Goal: Task Accomplishment & Management: Complete application form

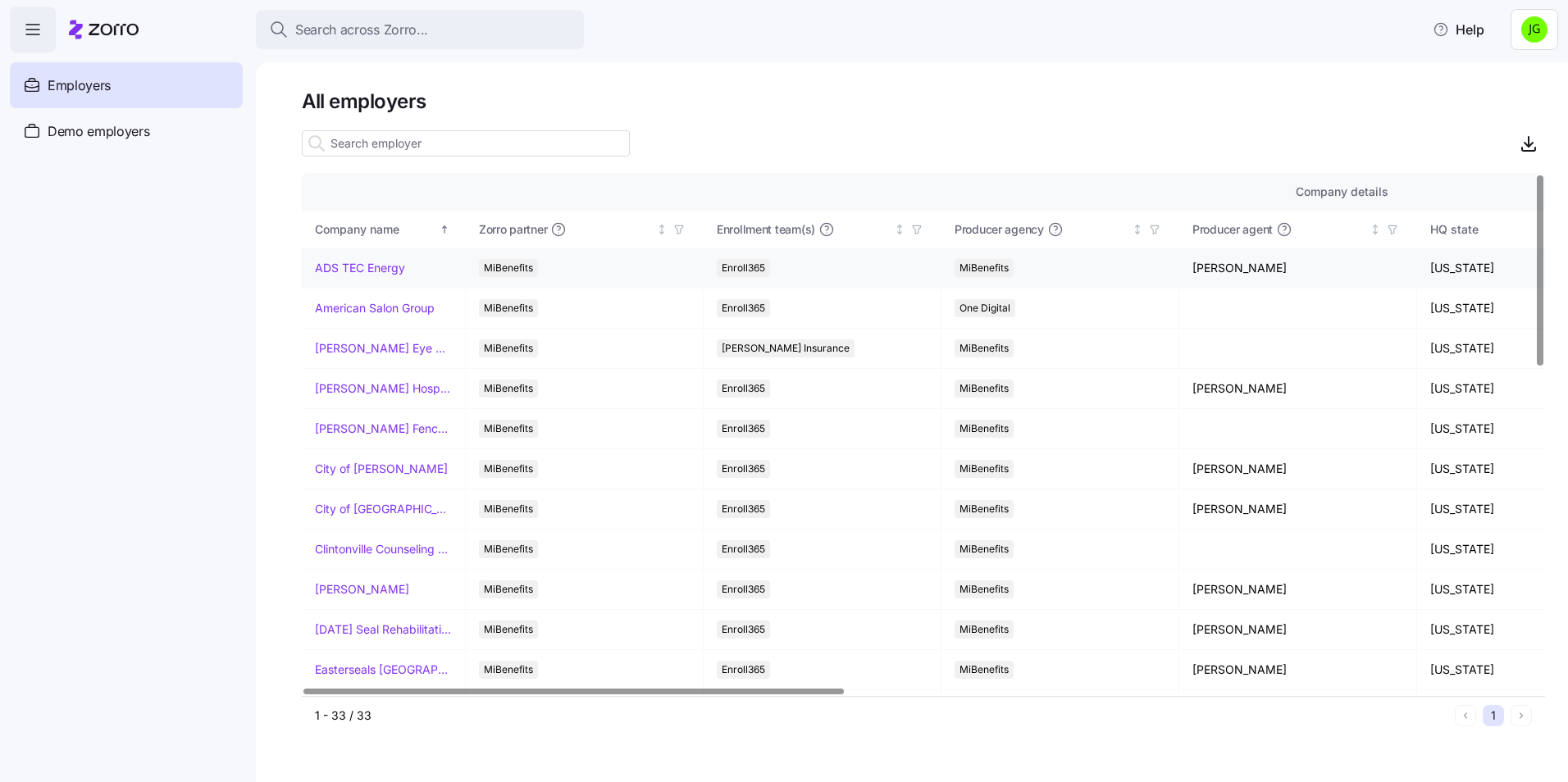
click at [378, 266] on link "ADS TEC Energy" at bounding box center [360, 269] width 90 height 17
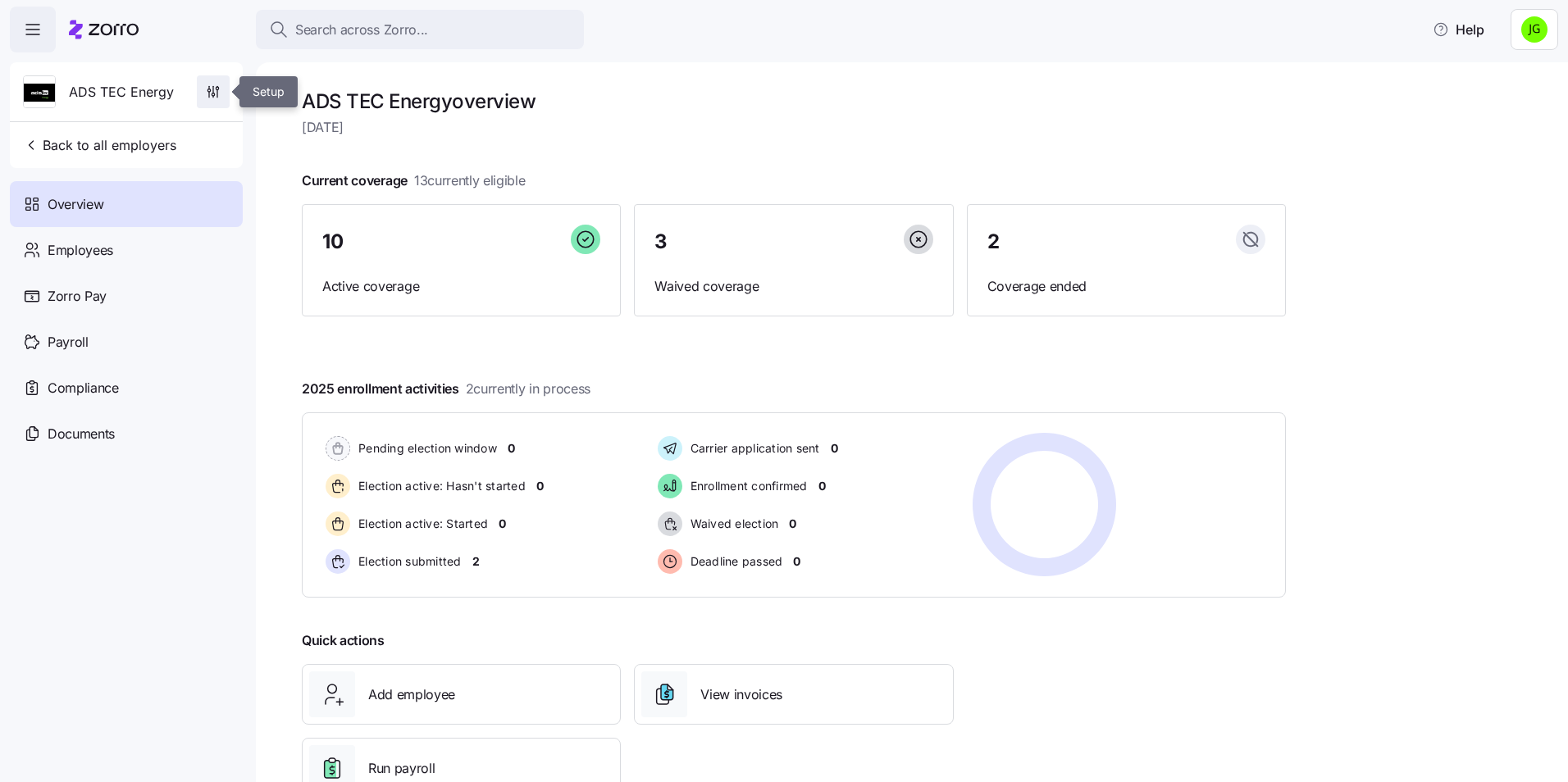
click at [212, 91] on icon "button" at bounding box center [213, 92] width 17 height 17
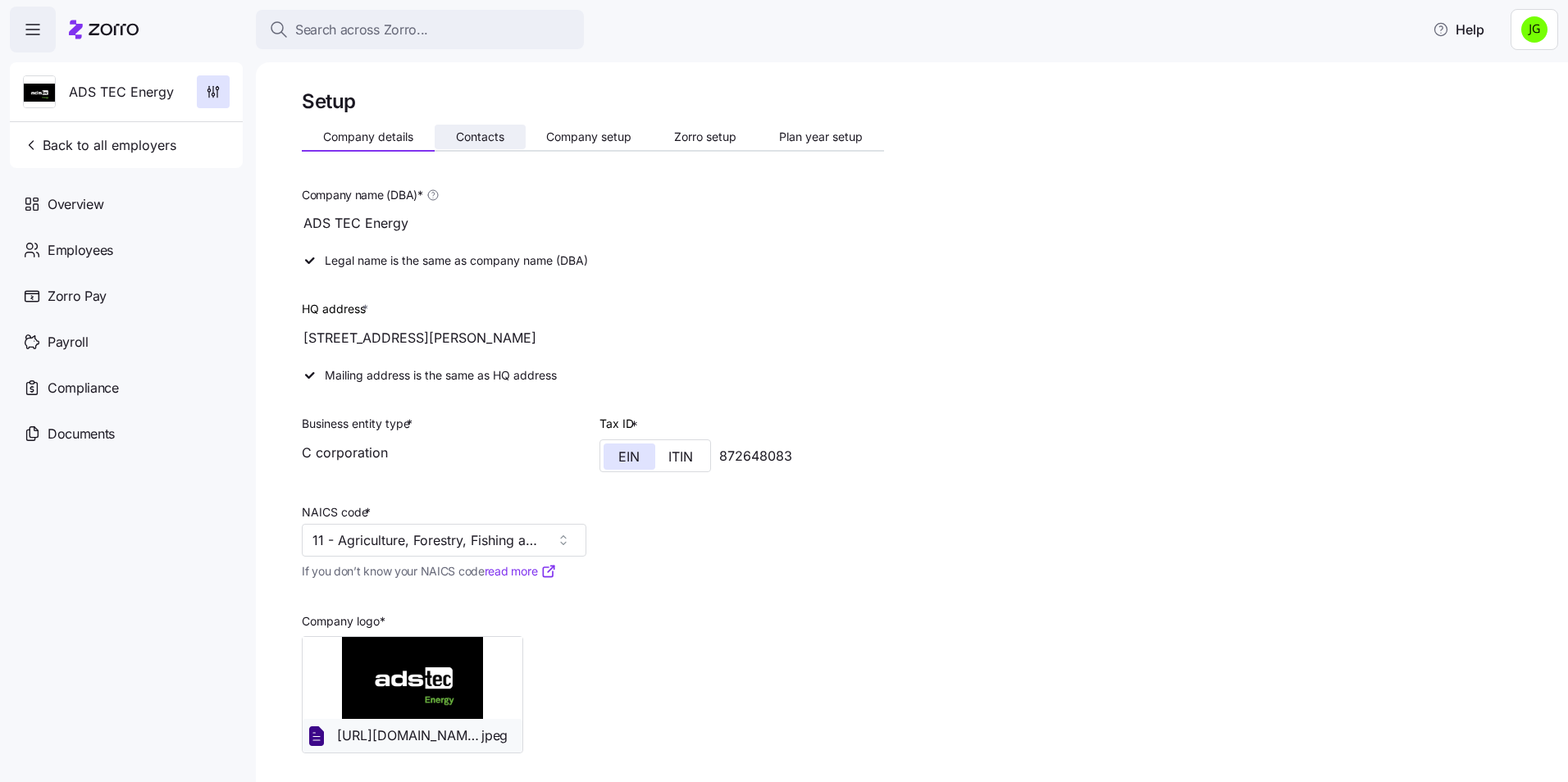
click at [476, 142] on span "Contacts" at bounding box center [480, 137] width 48 height 11
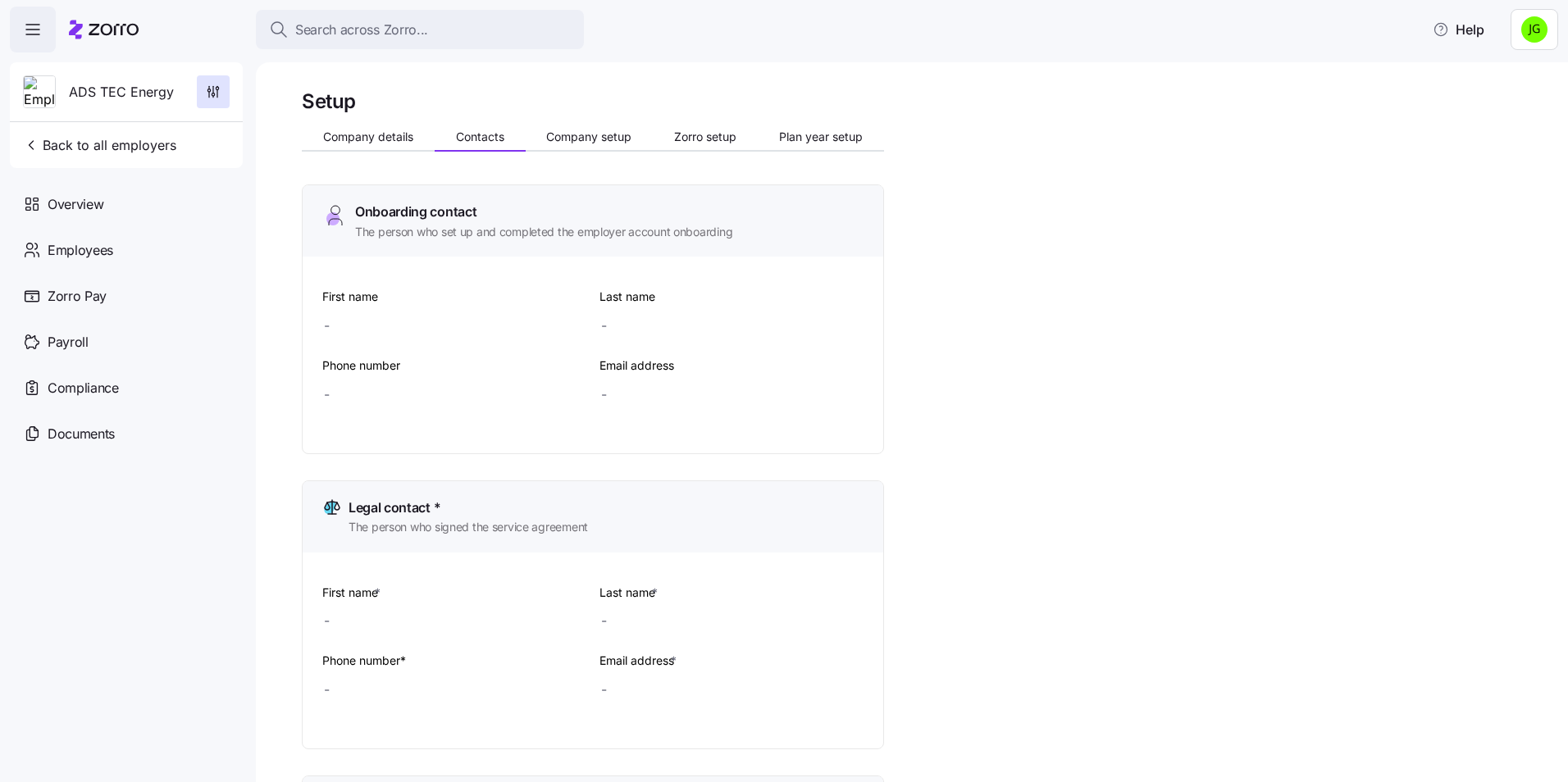
type input "[PERSON_NAME]"
type input "Gross"
type input "[PERSON_NAME][EMAIL_ADDRESS][DOMAIN_NAME]"
type input "Crystal"
type input "[PERSON_NAME]"
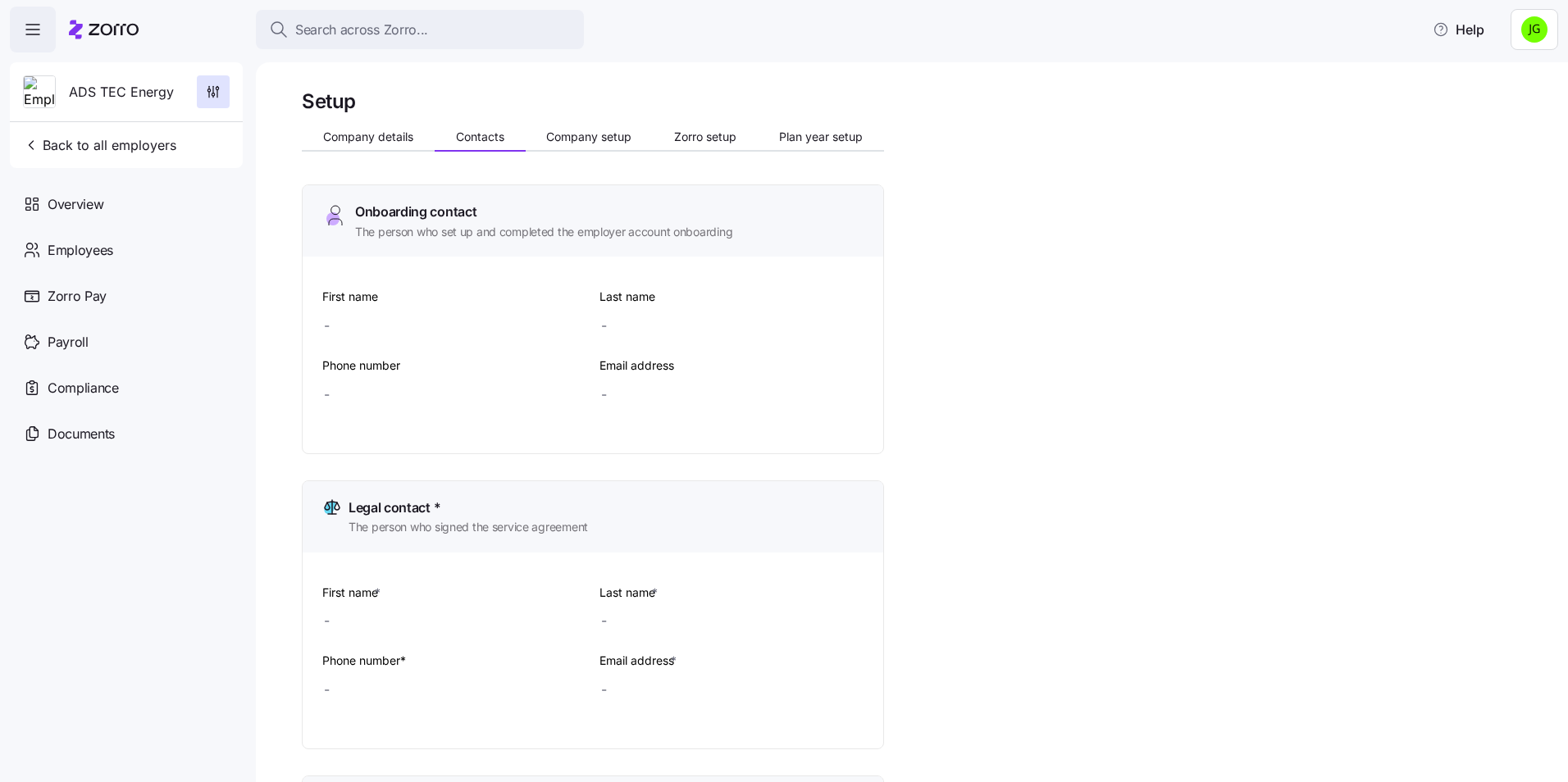
type input "[PERSON_NAME][EMAIL_ADDRESS][DOMAIN_NAME]"
type input "[PERSON_NAME]"
type input "[PERSON_NAME][EMAIL_ADDRESS][DOMAIN_NAME]"
type input "[PHONE_NUMBER]"
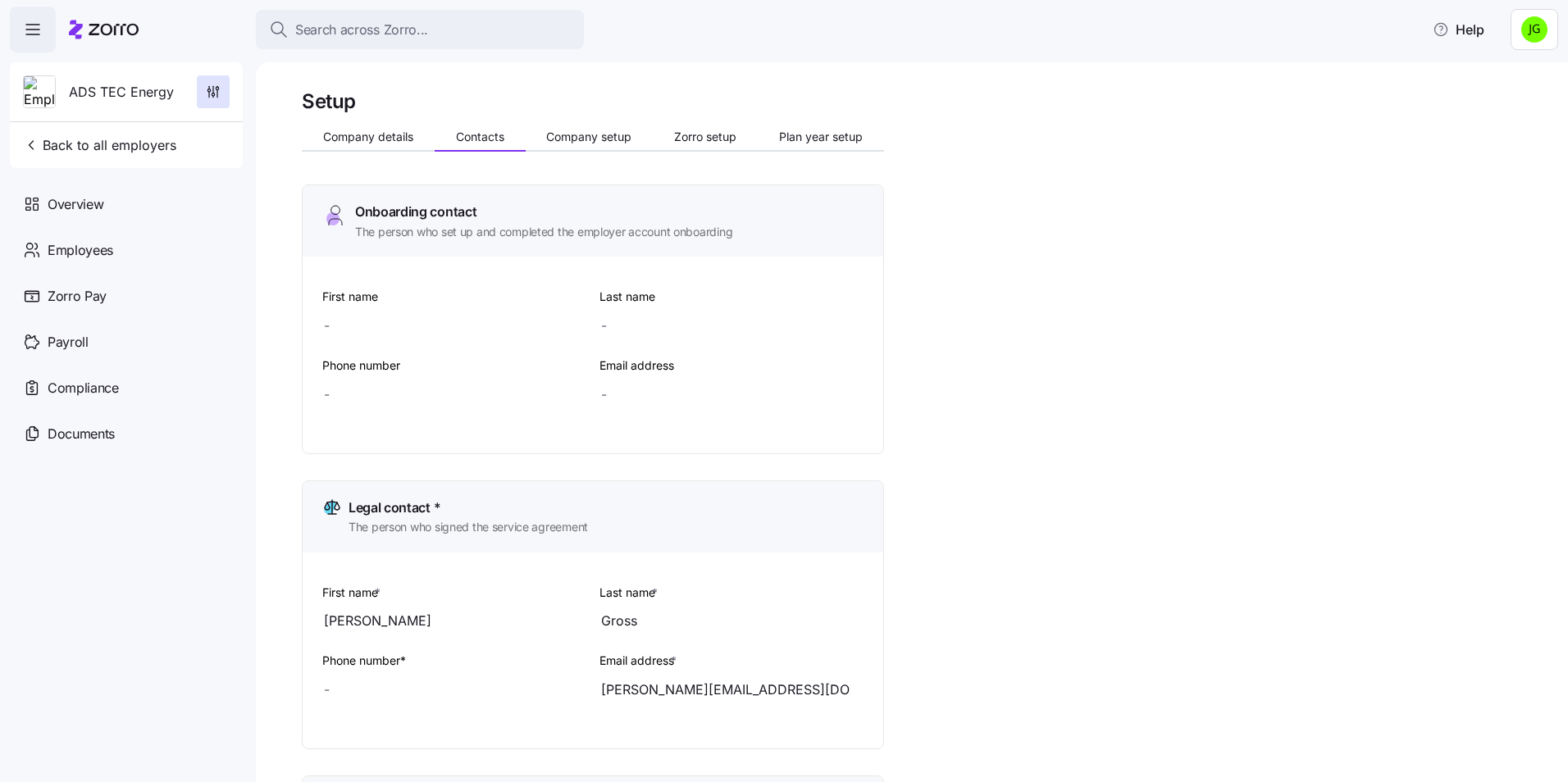
type input "[PHONE_NUMBER]"
click at [218, 98] on icon "button" at bounding box center [218, 94] width 0 height 7
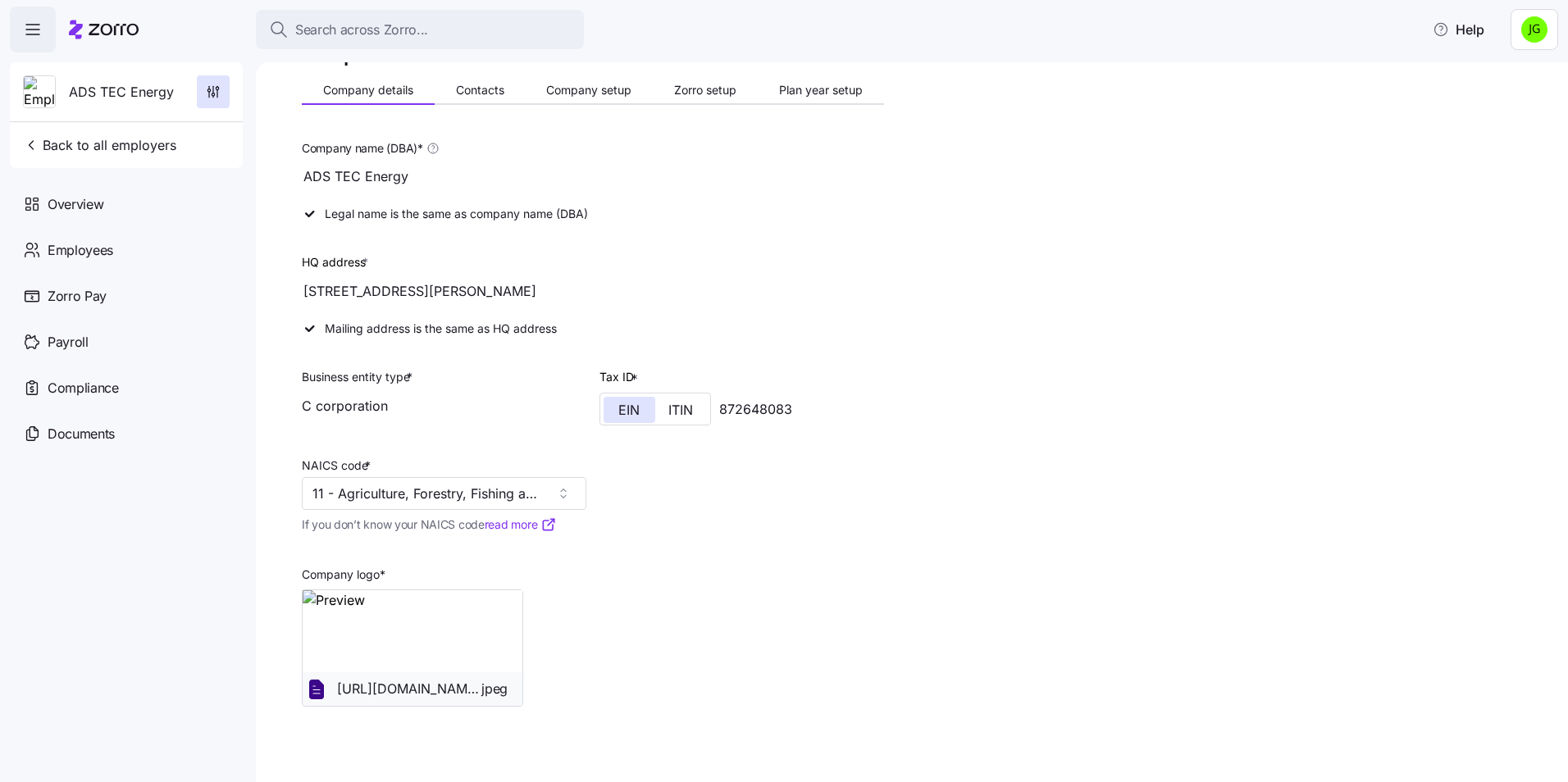
scroll to position [70, 0]
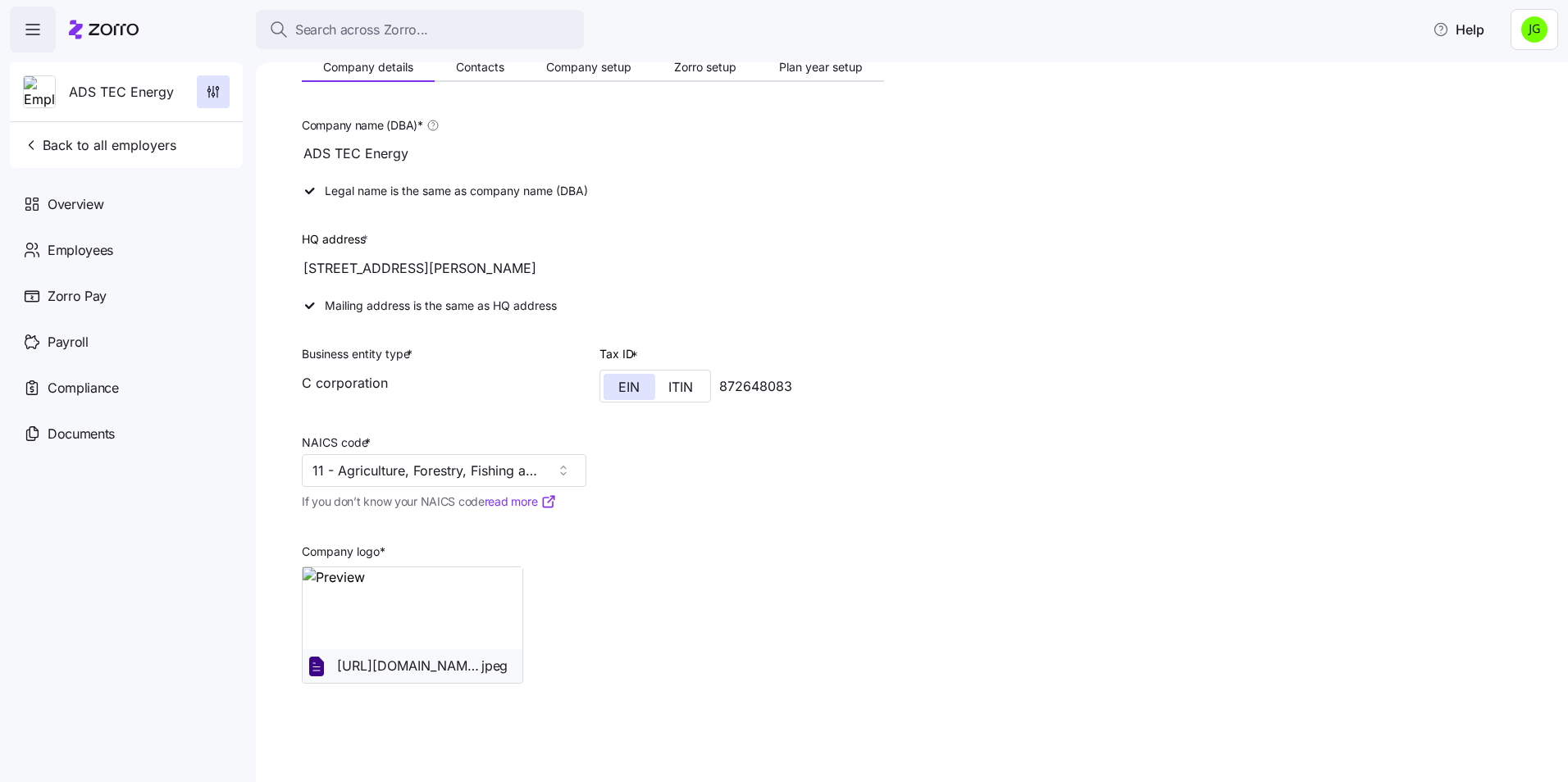
click at [551, 505] on icon at bounding box center [549, 502] width 17 height 17
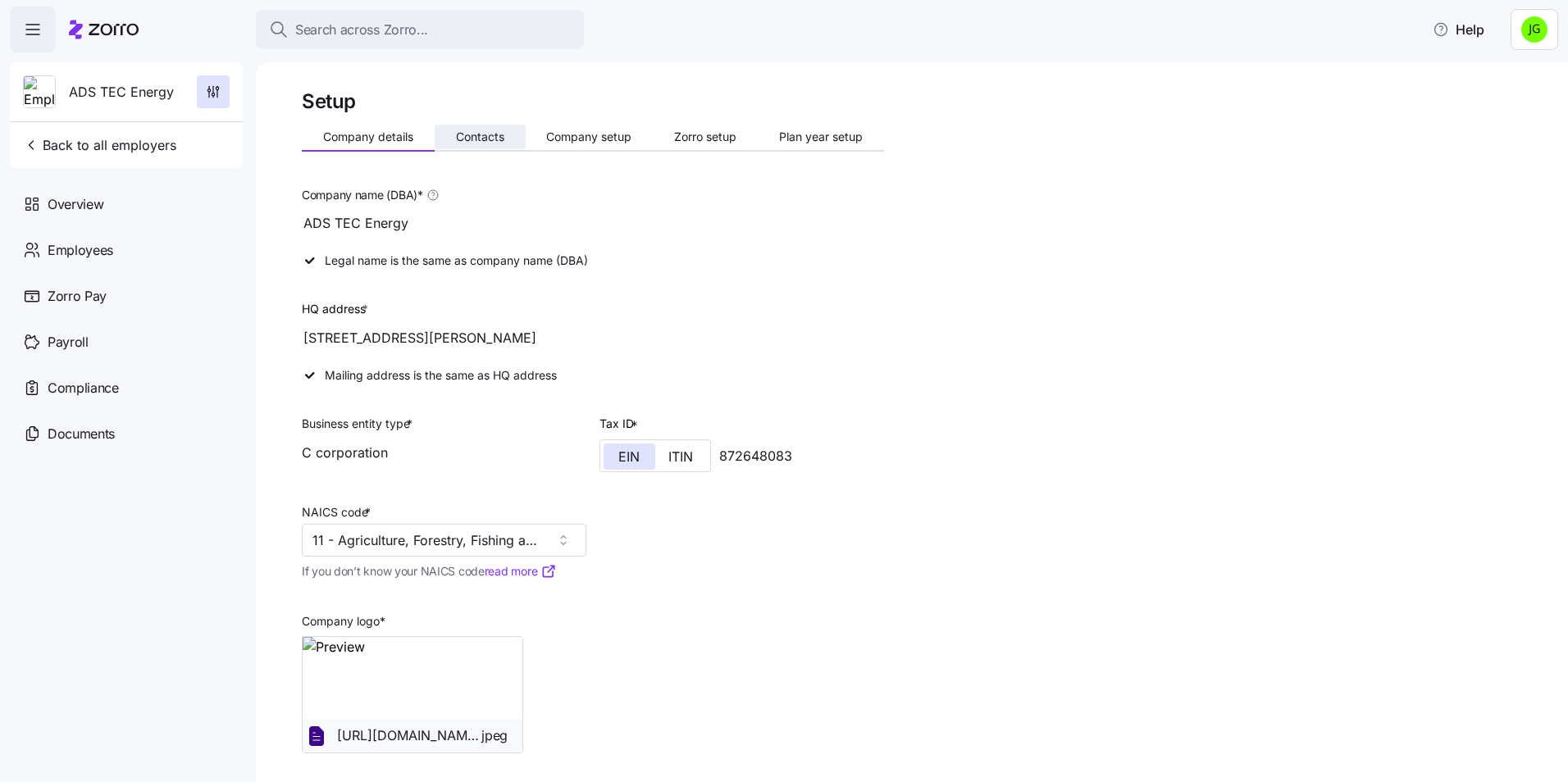
click at [494, 135] on span "Contacts" at bounding box center [480, 137] width 48 height 11
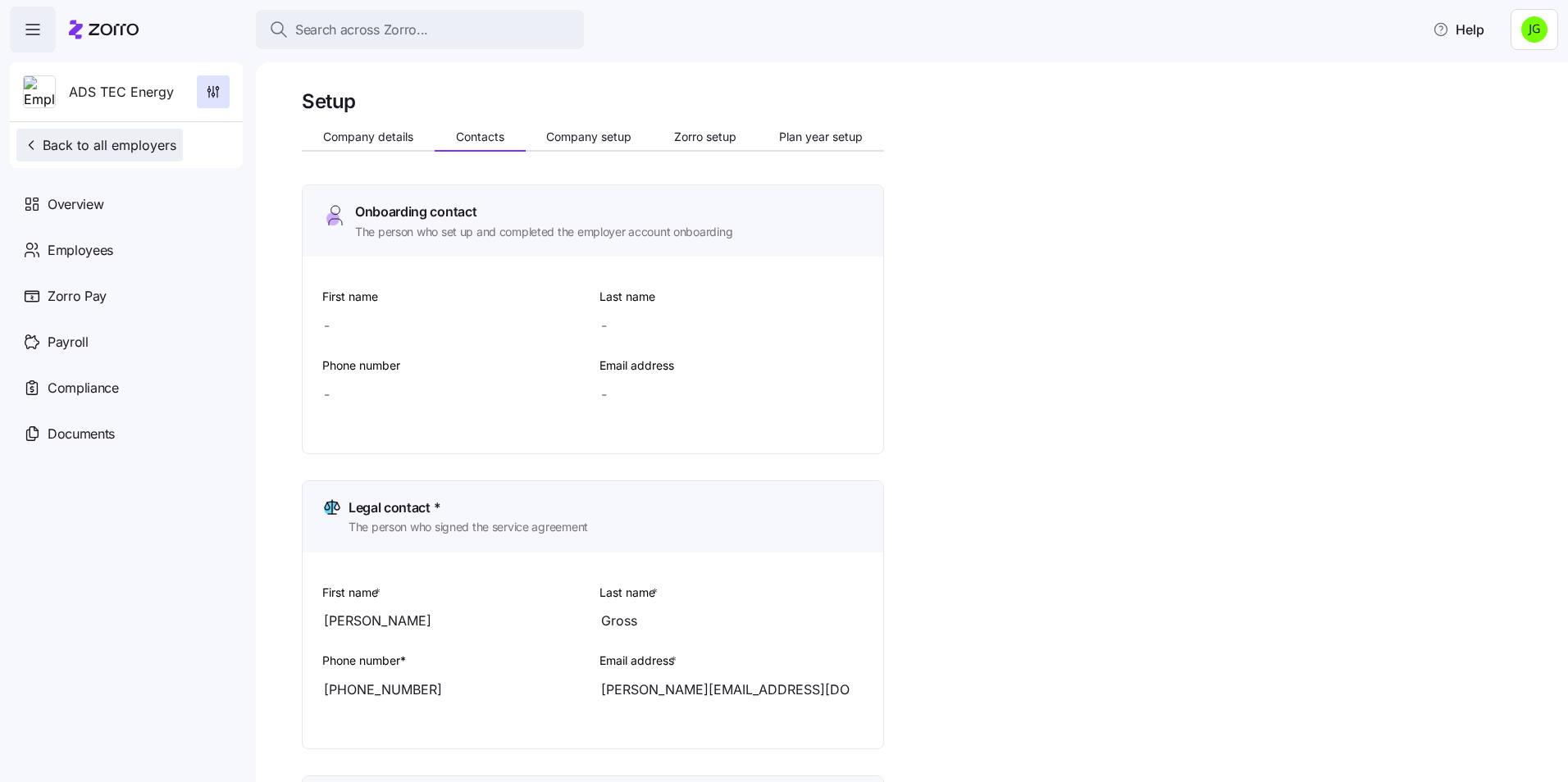
click at [46, 148] on span "Back to all employers" at bounding box center [100, 145] width 153 height 20
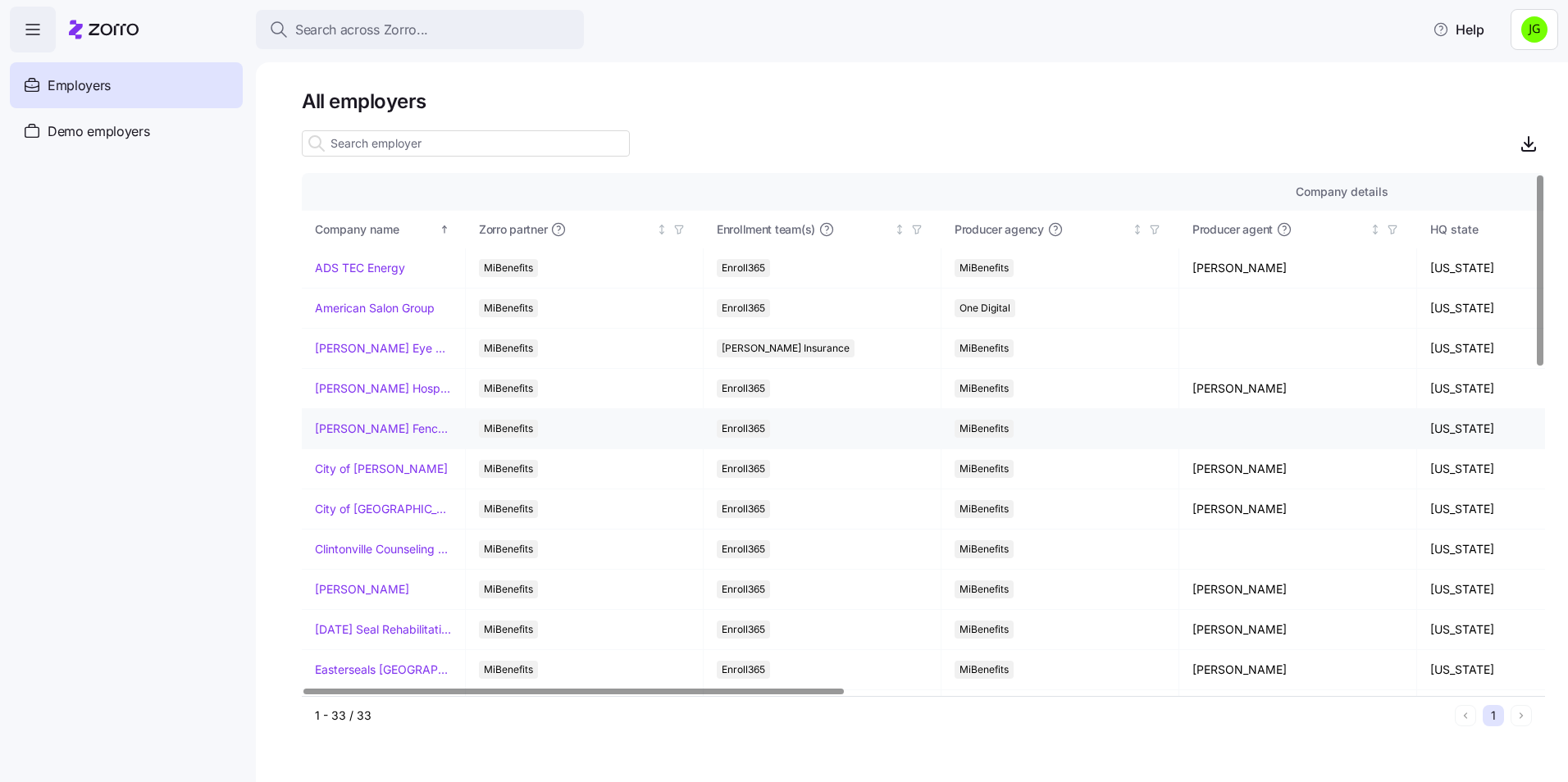
click at [361, 430] on link "[PERSON_NAME] Fence Company" at bounding box center [383, 429] width 137 height 17
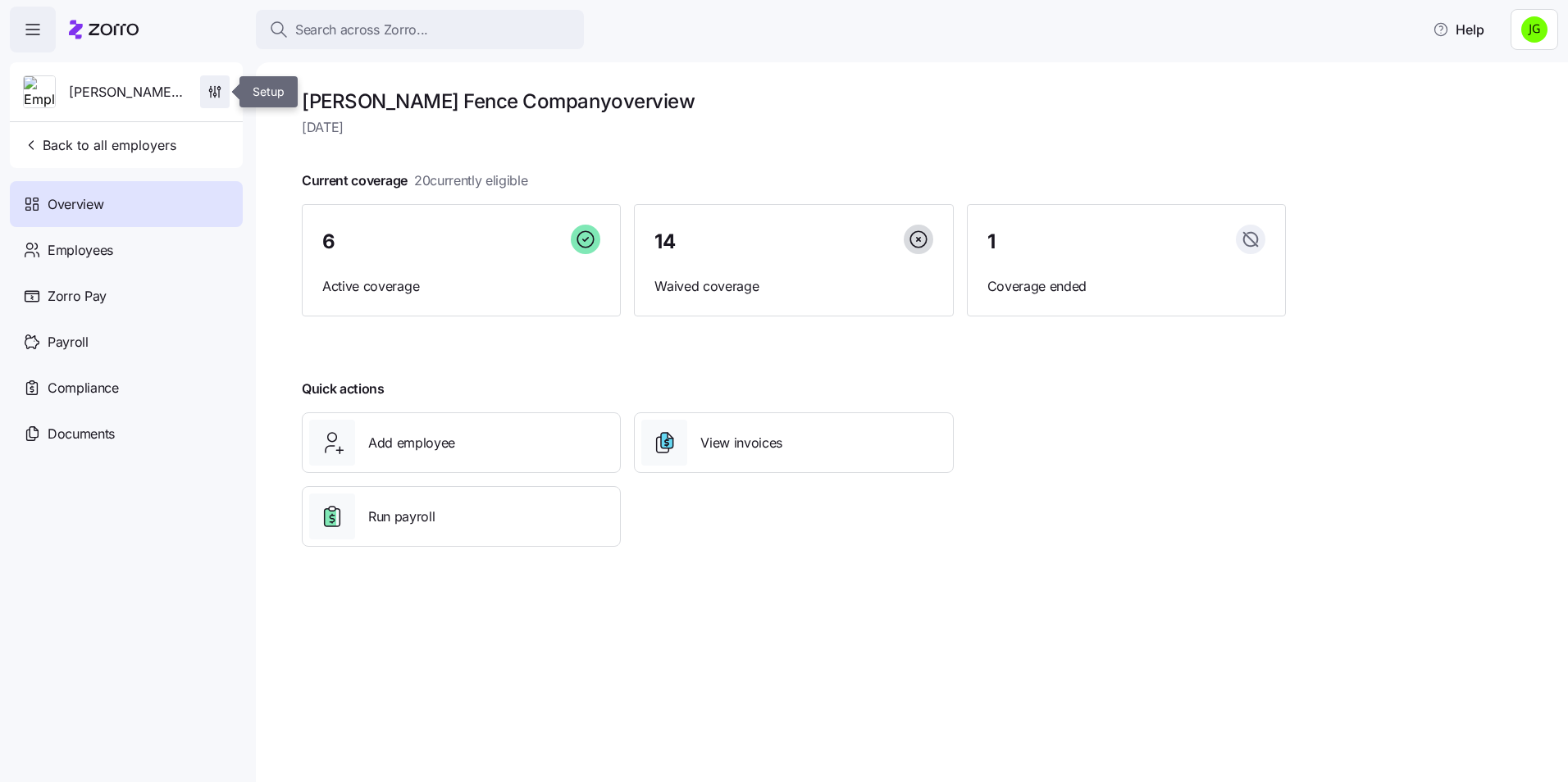
click at [215, 93] on icon "button" at bounding box center [215, 89] width 0 height 7
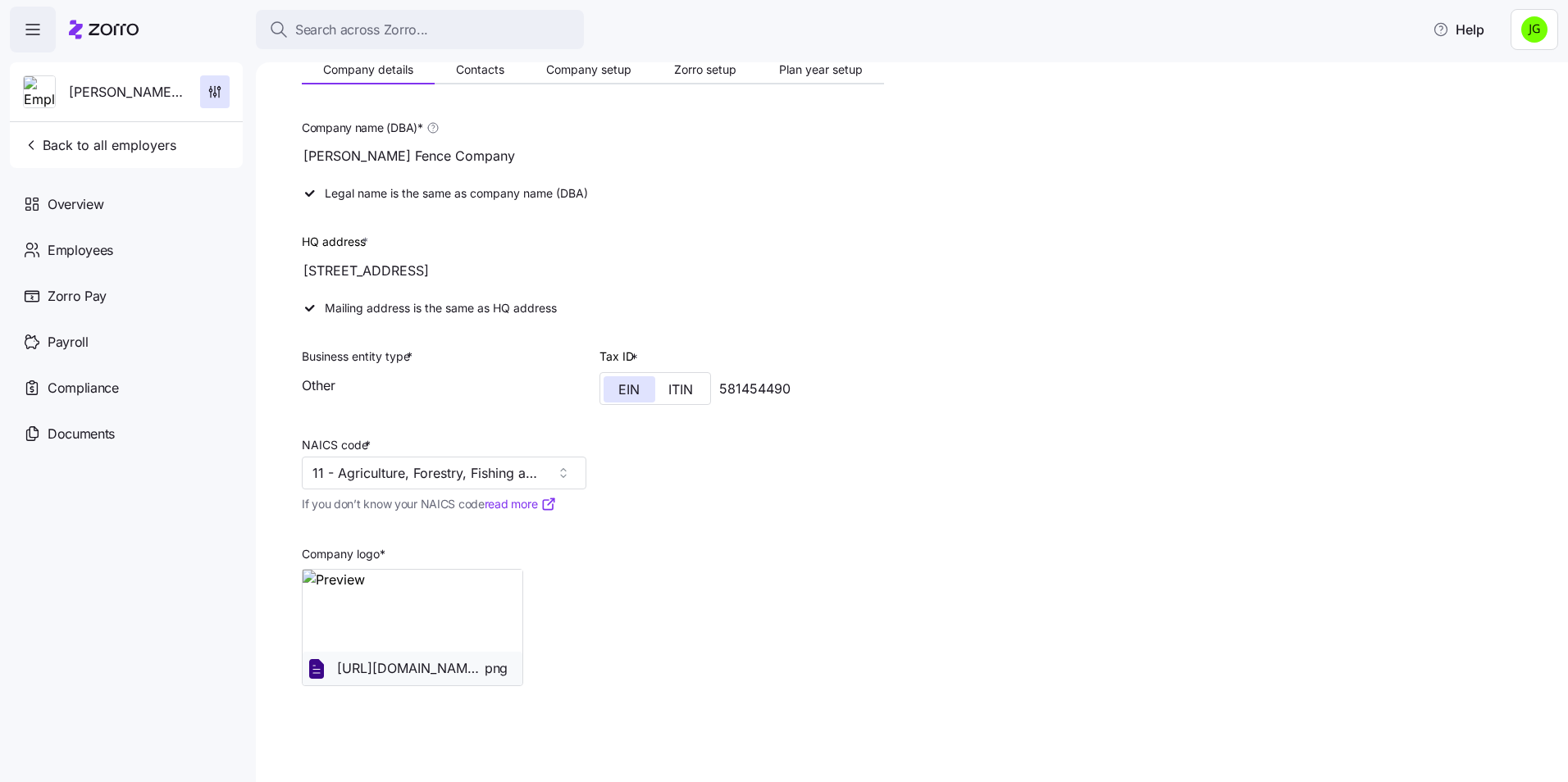
scroll to position [70, 0]
click at [368, 310] on div "Mailing address is the same as HQ address" at bounding box center [593, 306] width 595 height 30
click at [373, 262] on div "[STREET_ADDRESS]" at bounding box center [593, 268] width 582 height 33
click at [358, 170] on div "Company name (DBA) * [PERSON_NAME] Fence Company" at bounding box center [593, 141] width 595 height 68
click at [492, 62] on span "Contacts" at bounding box center [480, 67] width 48 height 11
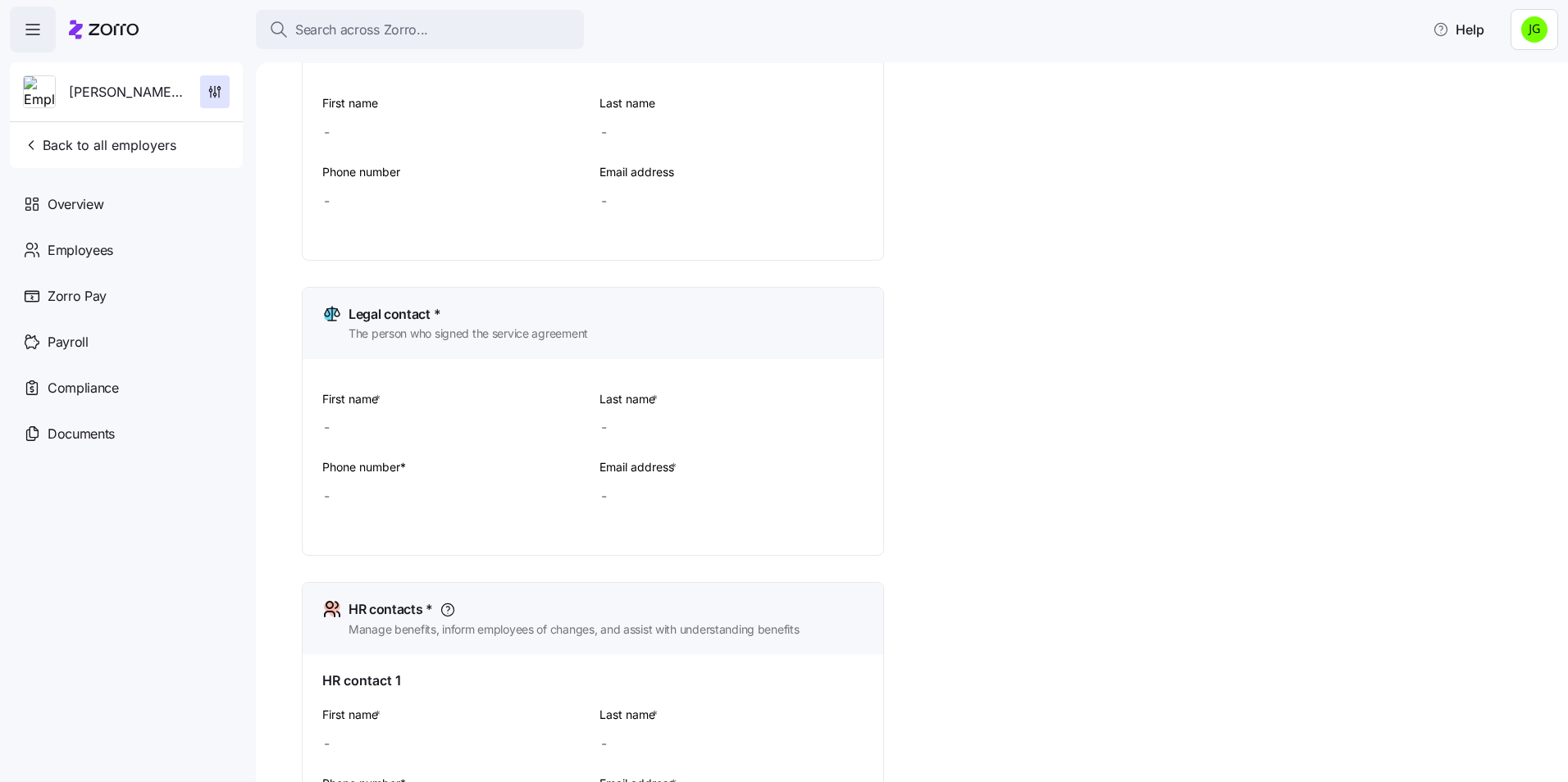
scroll to position [246, 0]
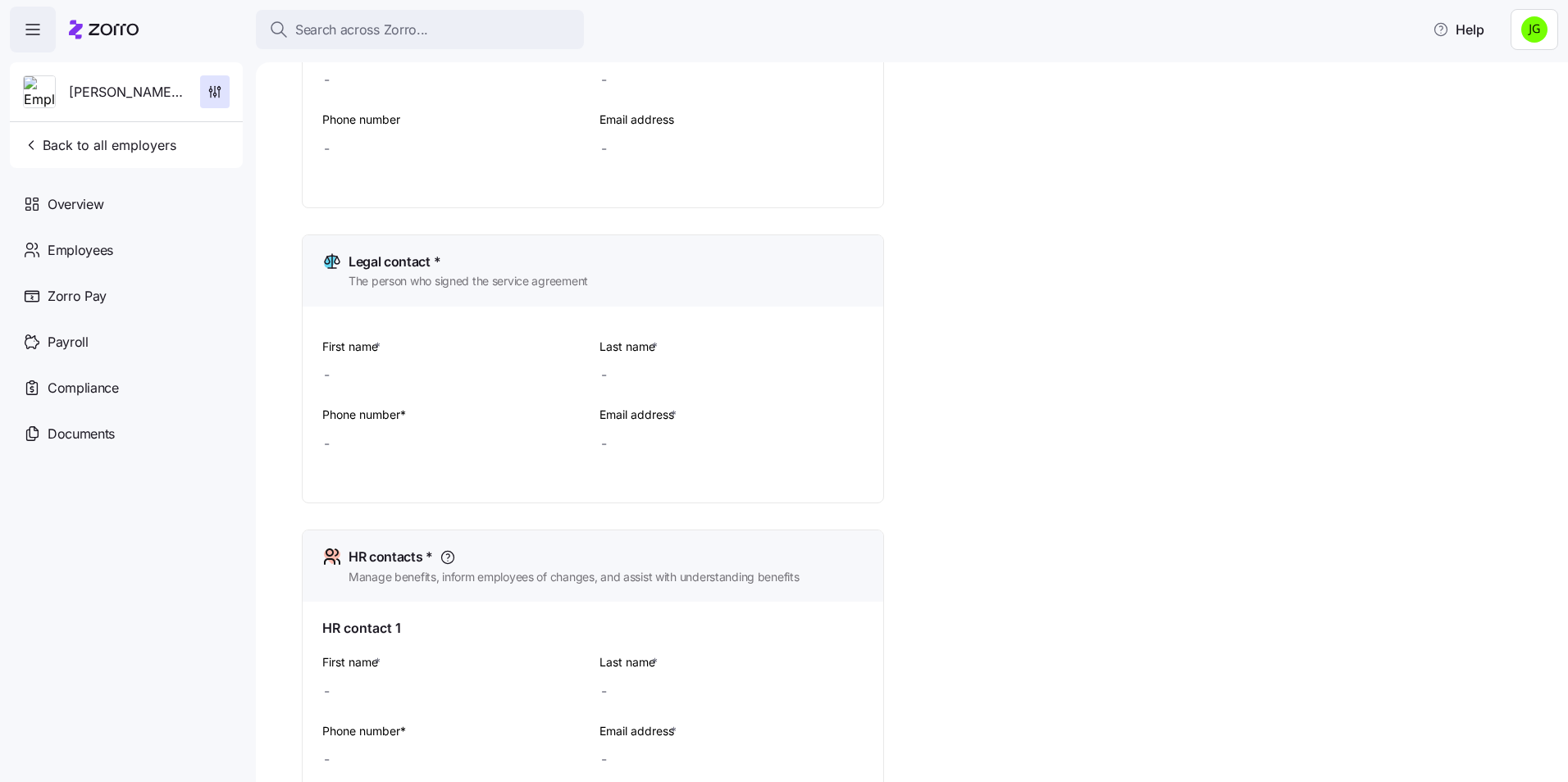
click at [598, 368] on div "Last name *" at bounding box center [732, 364] width 277 height 69
click at [630, 372] on div at bounding box center [732, 374] width 264 height 33
click at [265, 326] on div "Setup Company details Contacts Company setup Zorro setup Plan year setup Onboar…" at bounding box center [911, 422] width 1312 height 720
click at [354, 342] on label "First name *" at bounding box center [353, 346] width 61 height 18
click at [354, 358] on input "First name *" at bounding box center [455, 374] width 264 height 33
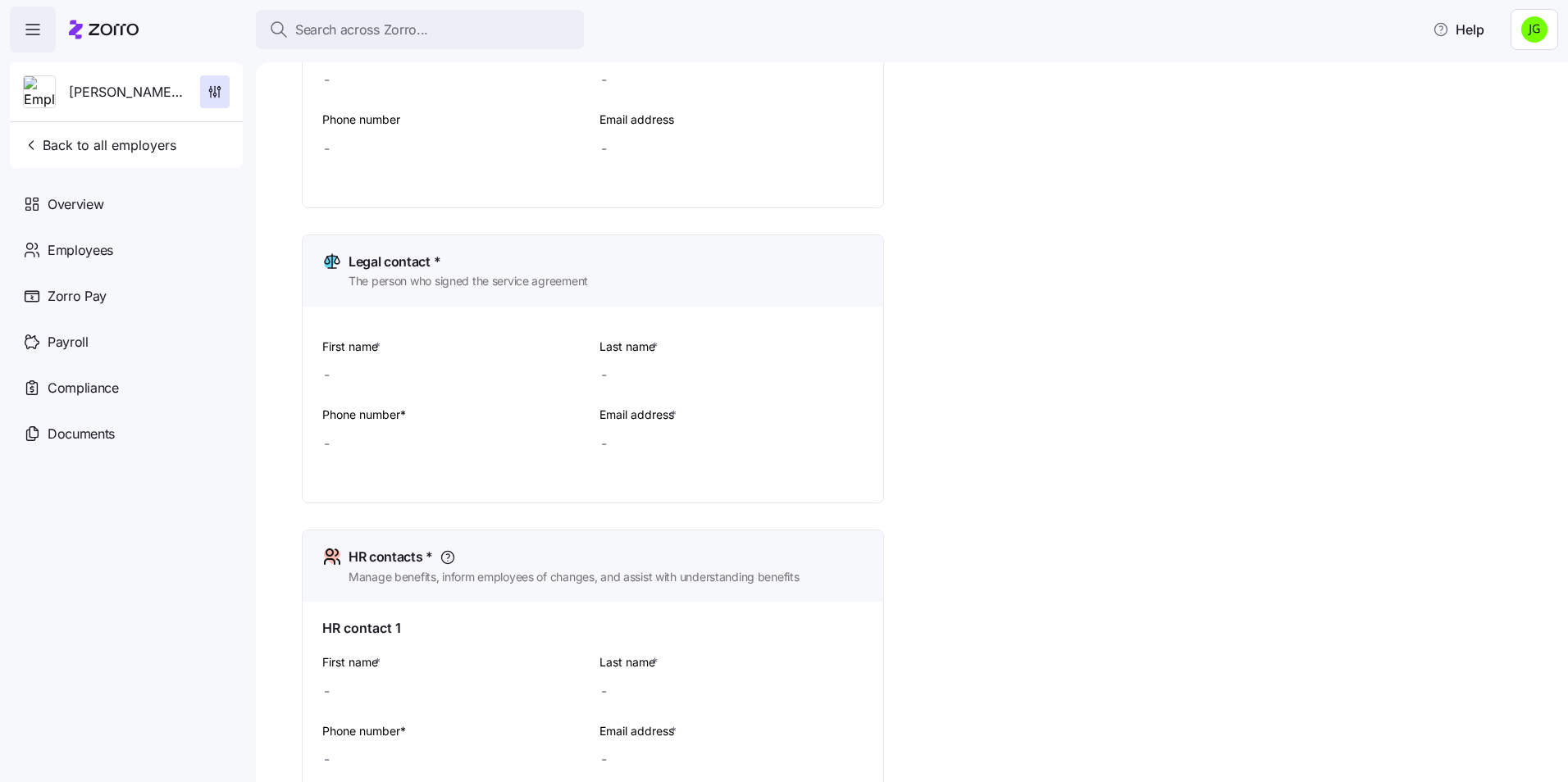
click at [437, 279] on span "The person who signed the service agreement" at bounding box center [469, 282] width 240 height 17
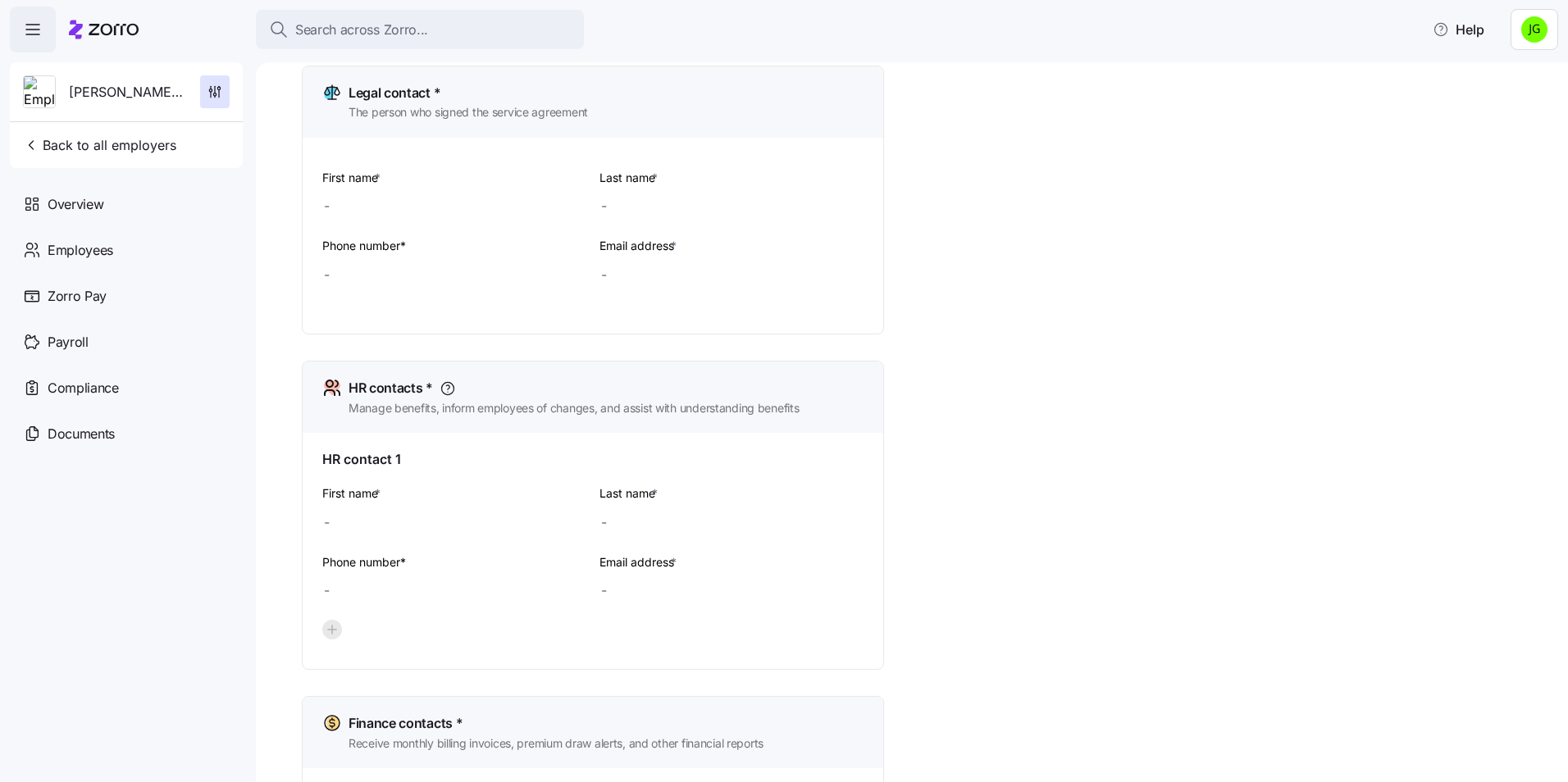
scroll to position [492, 0]
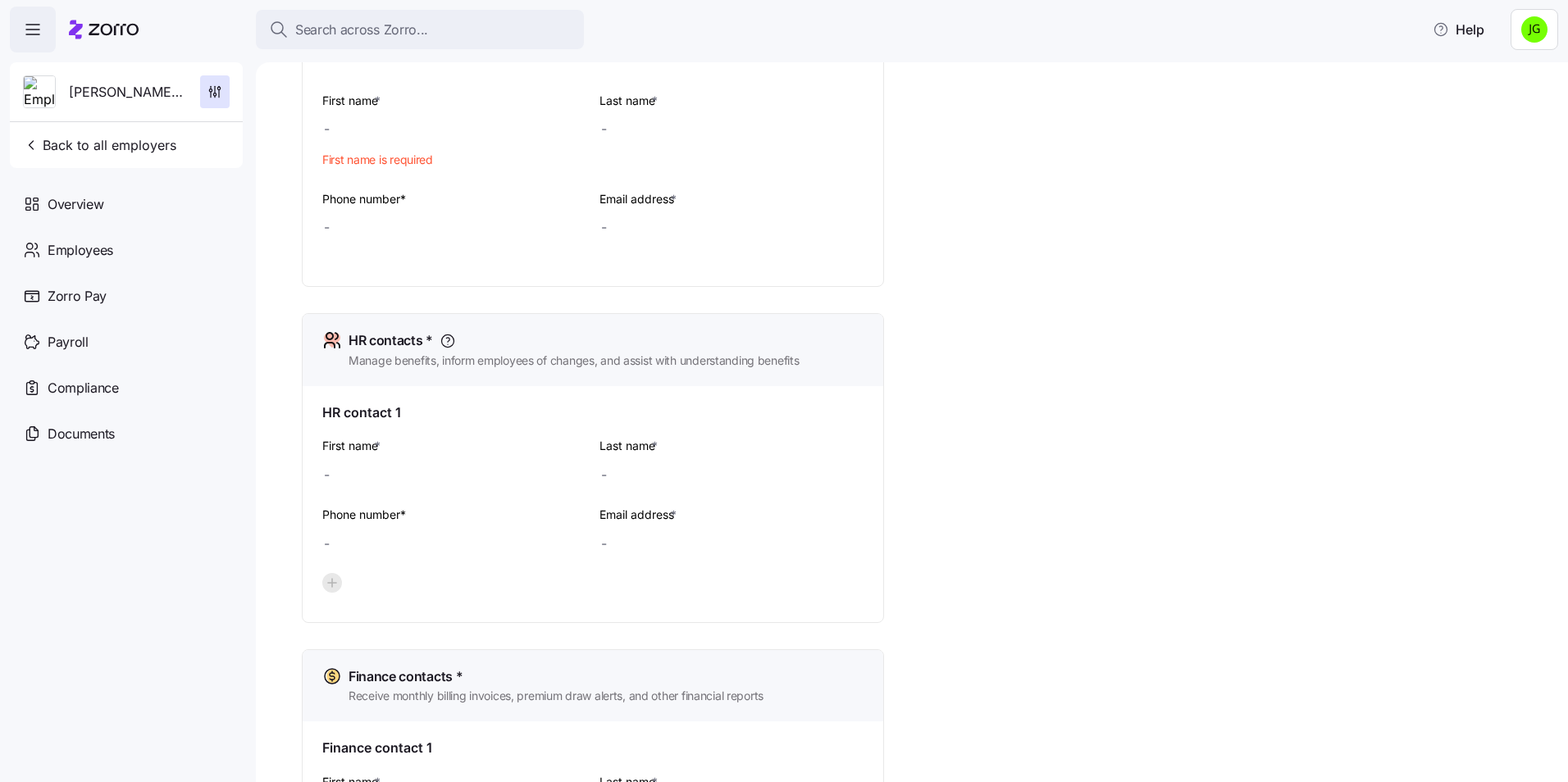
click at [343, 165] on span "First name is required" at bounding box center [378, 160] width 111 height 17
click at [339, 125] on div at bounding box center [455, 128] width 264 height 33
click at [365, 94] on label "First name *" at bounding box center [353, 100] width 61 height 18
click at [365, 113] on input "First name *" at bounding box center [455, 128] width 264 height 33
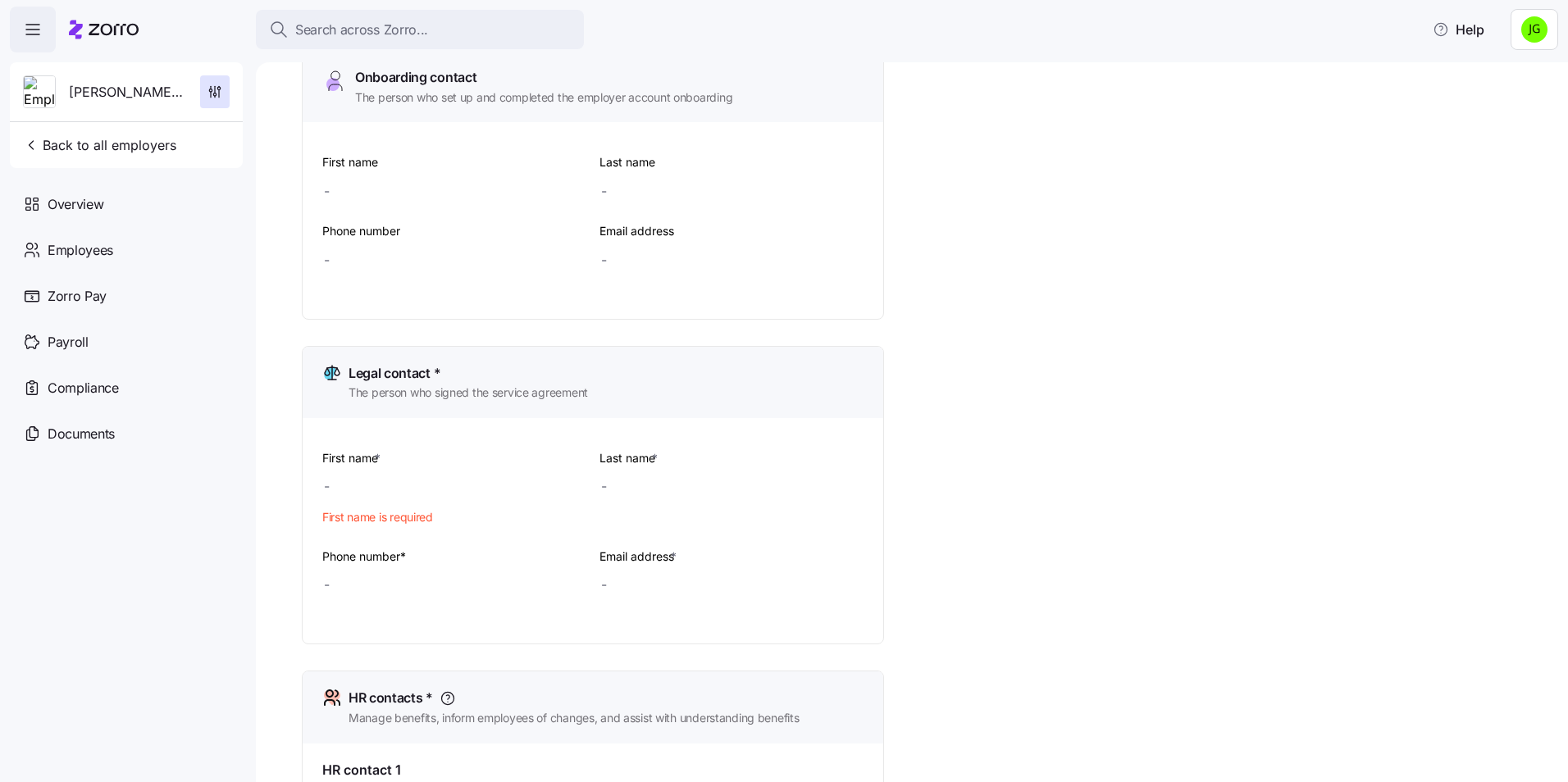
scroll to position [82, 0]
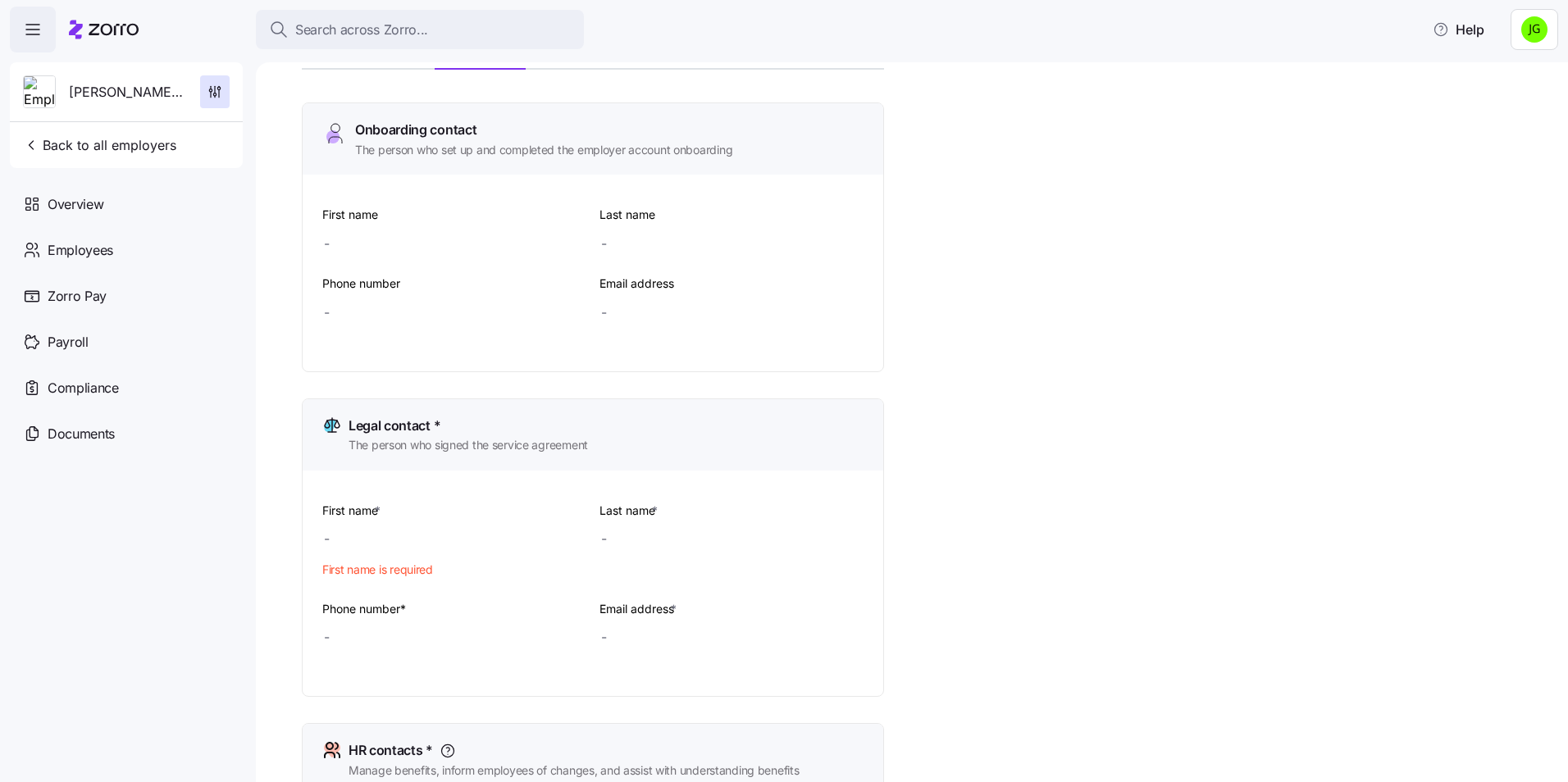
click at [329, 241] on div at bounding box center [455, 243] width 264 height 33
click at [338, 205] on div "First name" at bounding box center [455, 232] width 264 height 56
click at [339, 219] on label "First name" at bounding box center [351, 214] width 56 height 18
drag, startPoint x: 339, startPoint y: 219, endPoint x: 341, endPoint y: 250, distance: 31.1
click at [341, 250] on div at bounding box center [455, 243] width 264 height 33
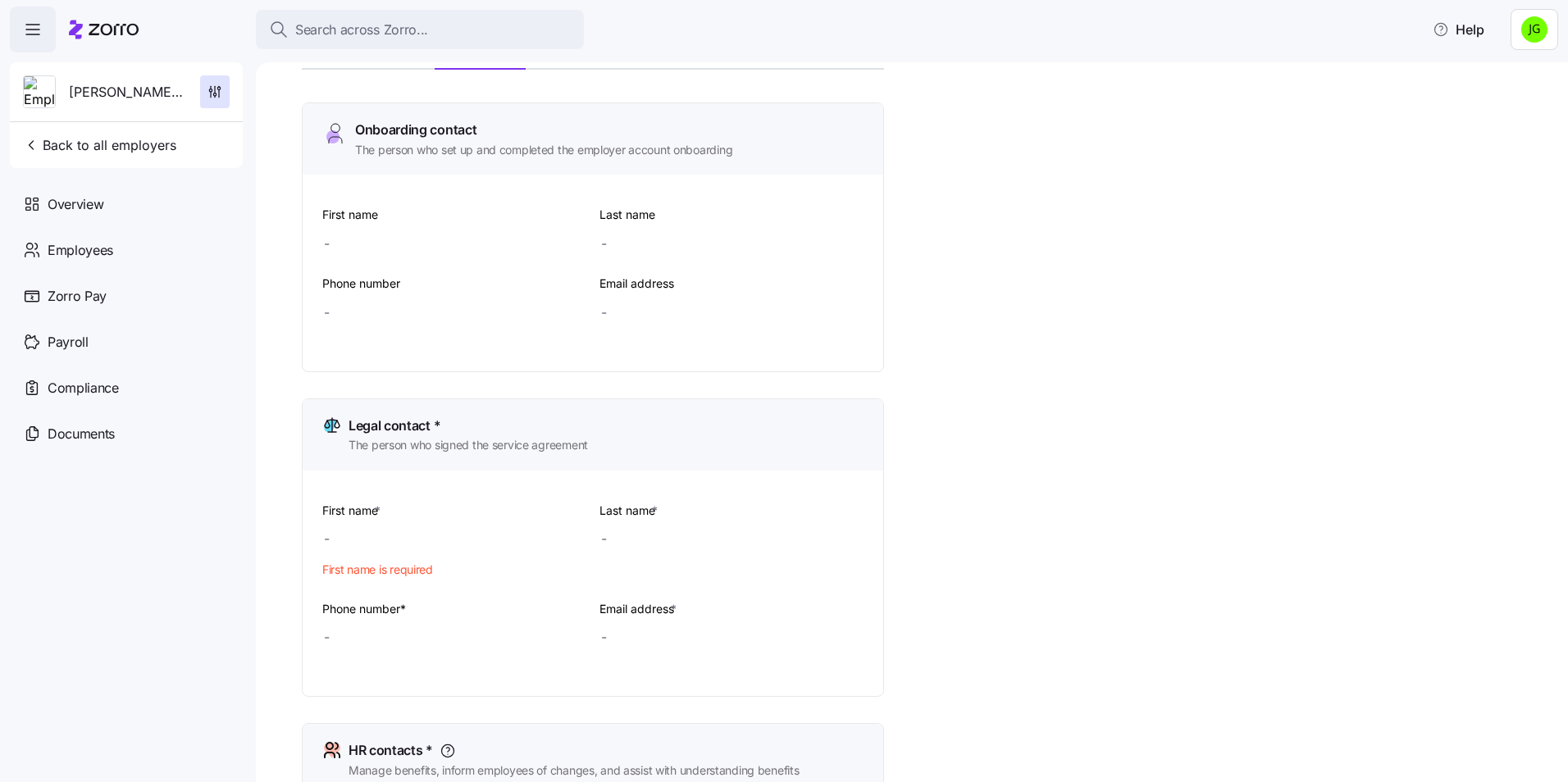
click at [326, 246] on div at bounding box center [455, 243] width 264 height 33
click at [343, 246] on div at bounding box center [455, 243] width 264 height 33
click at [399, 225] on div "First name" at bounding box center [455, 232] width 264 height 56
click at [376, 202] on div "First name Last name Phone number Email address" at bounding box center [592, 272] width 580 height 196
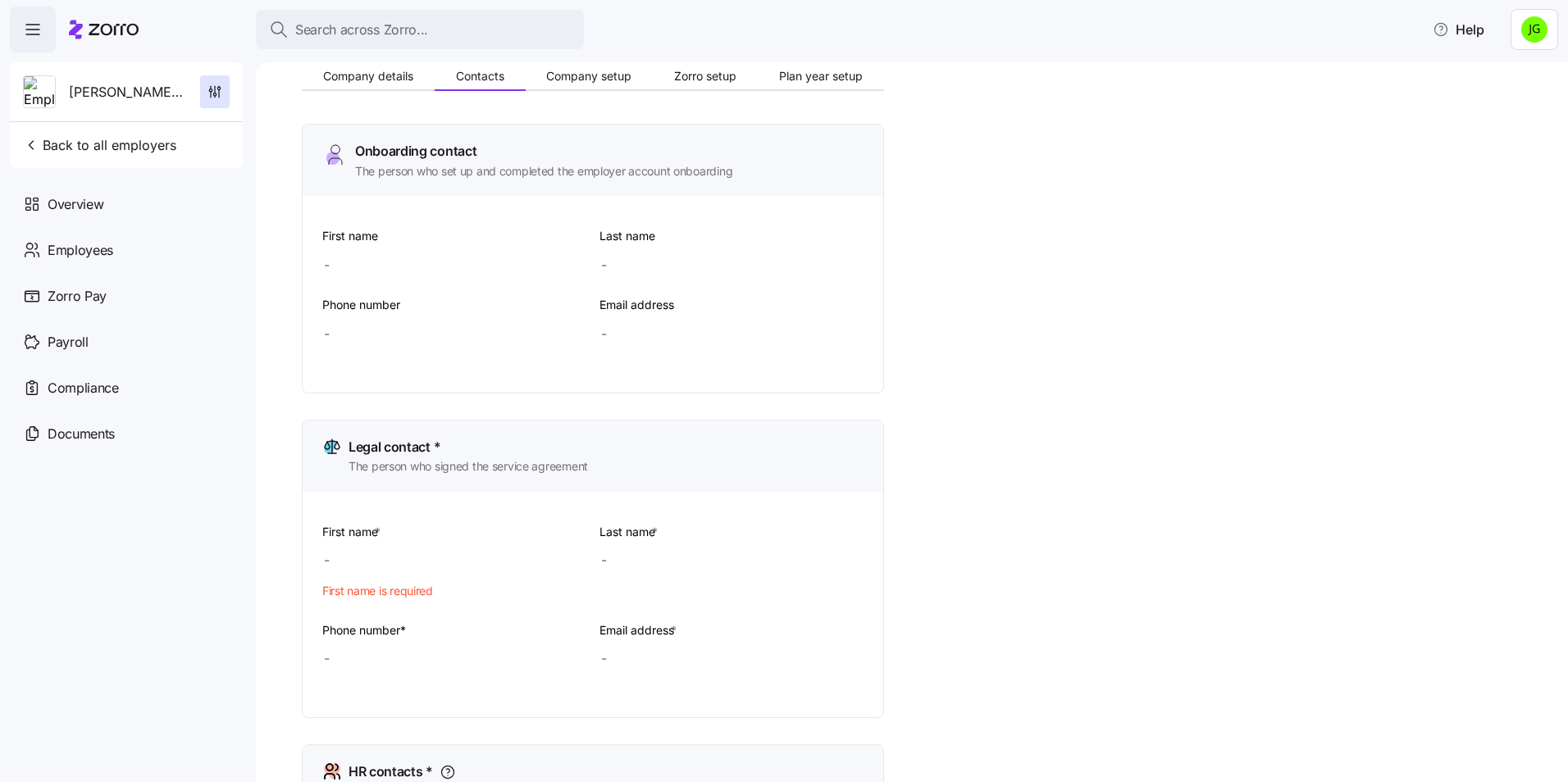
scroll to position [246, 0]
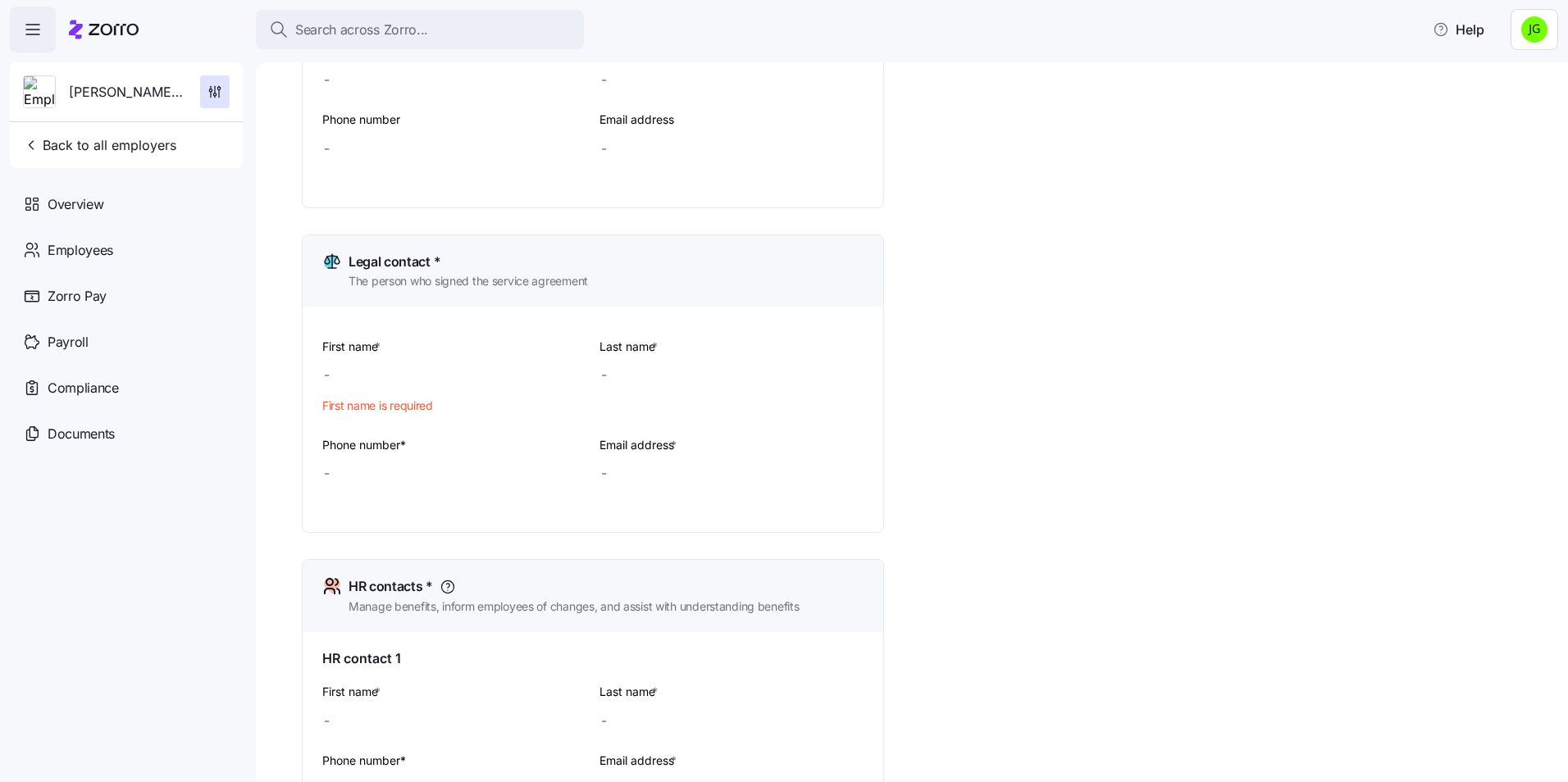
click at [349, 381] on div at bounding box center [455, 374] width 264 height 33
click at [344, 406] on span "First name is required" at bounding box center [378, 406] width 111 height 17
click at [336, 372] on div at bounding box center [455, 374] width 264 height 33
click at [326, 378] on div at bounding box center [455, 374] width 264 height 33
click at [341, 372] on div at bounding box center [455, 374] width 264 height 33
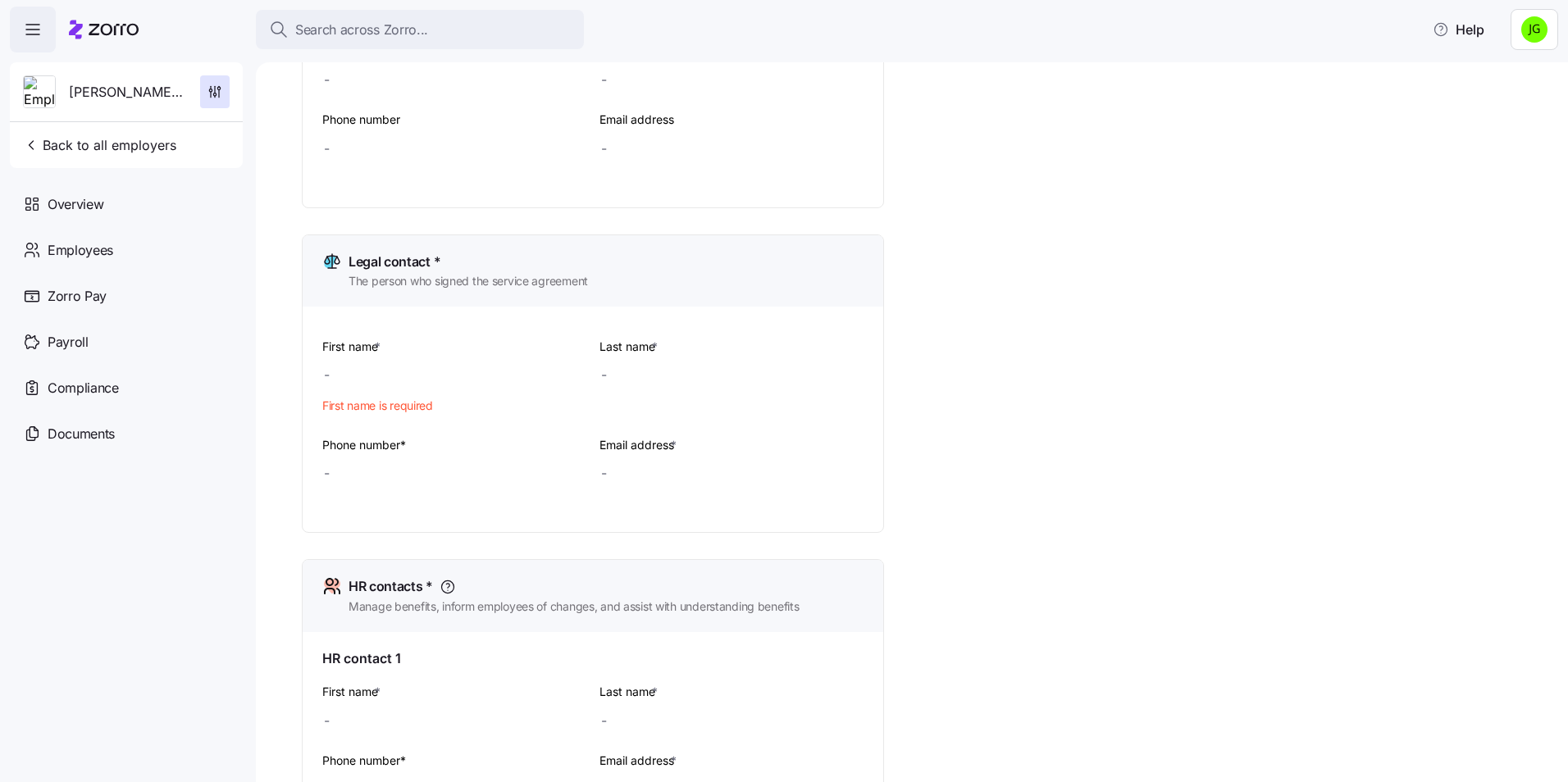
click at [340, 402] on span "First name is required" at bounding box center [378, 406] width 111 height 17
click at [360, 407] on span "First name is required" at bounding box center [378, 406] width 111 height 17
click at [381, 399] on span "First name is required" at bounding box center [378, 406] width 111 height 17
drag, startPoint x: 381, startPoint y: 399, endPoint x: 532, endPoint y: 412, distance: 151.6
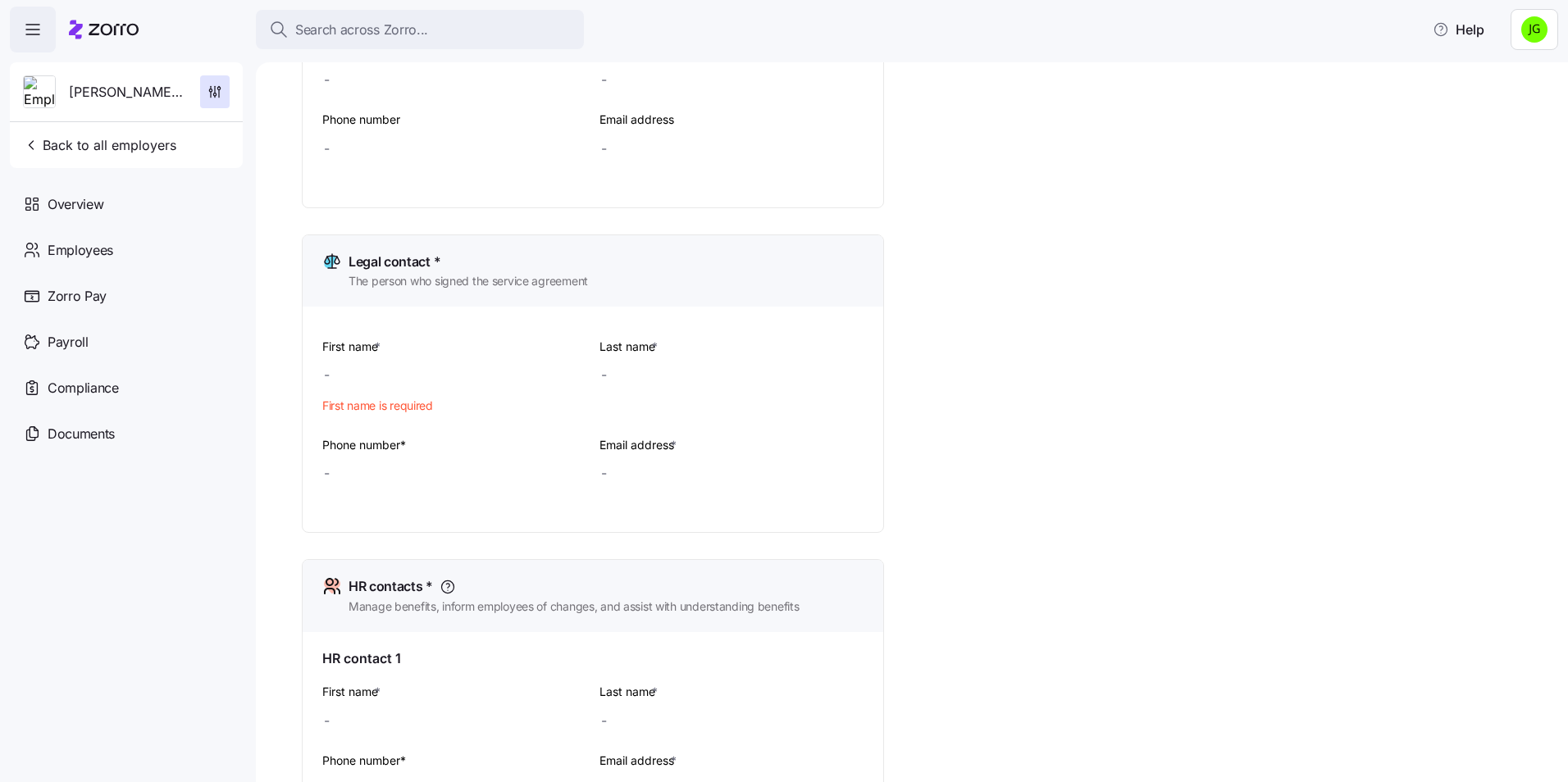
click at [532, 412] on div "First name * First name is required" at bounding box center [455, 379] width 277 height 99
click at [534, 270] on div "Legal contact *" at bounding box center [469, 262] width 240 height 20
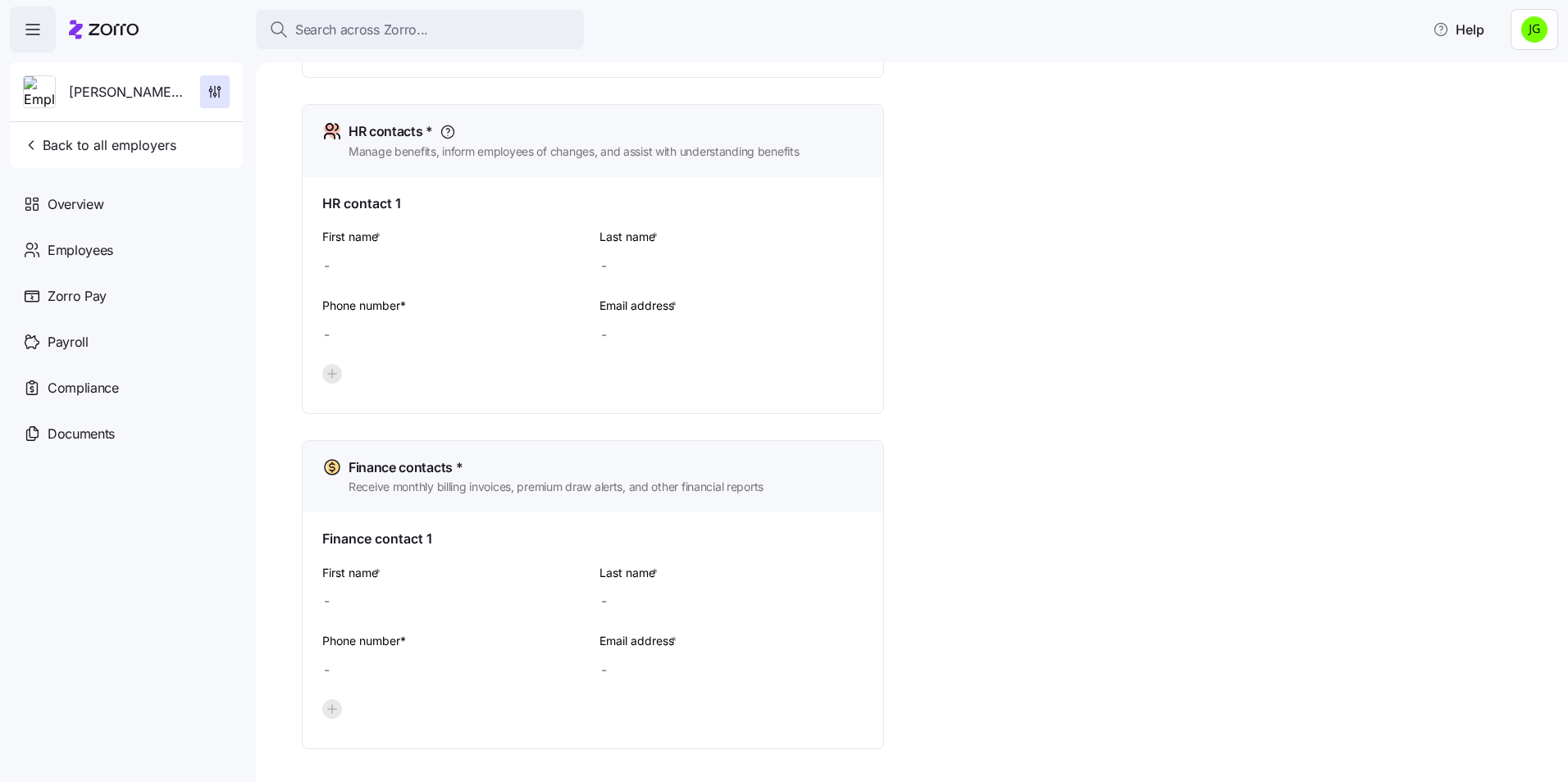
scroll to position [738, 0]
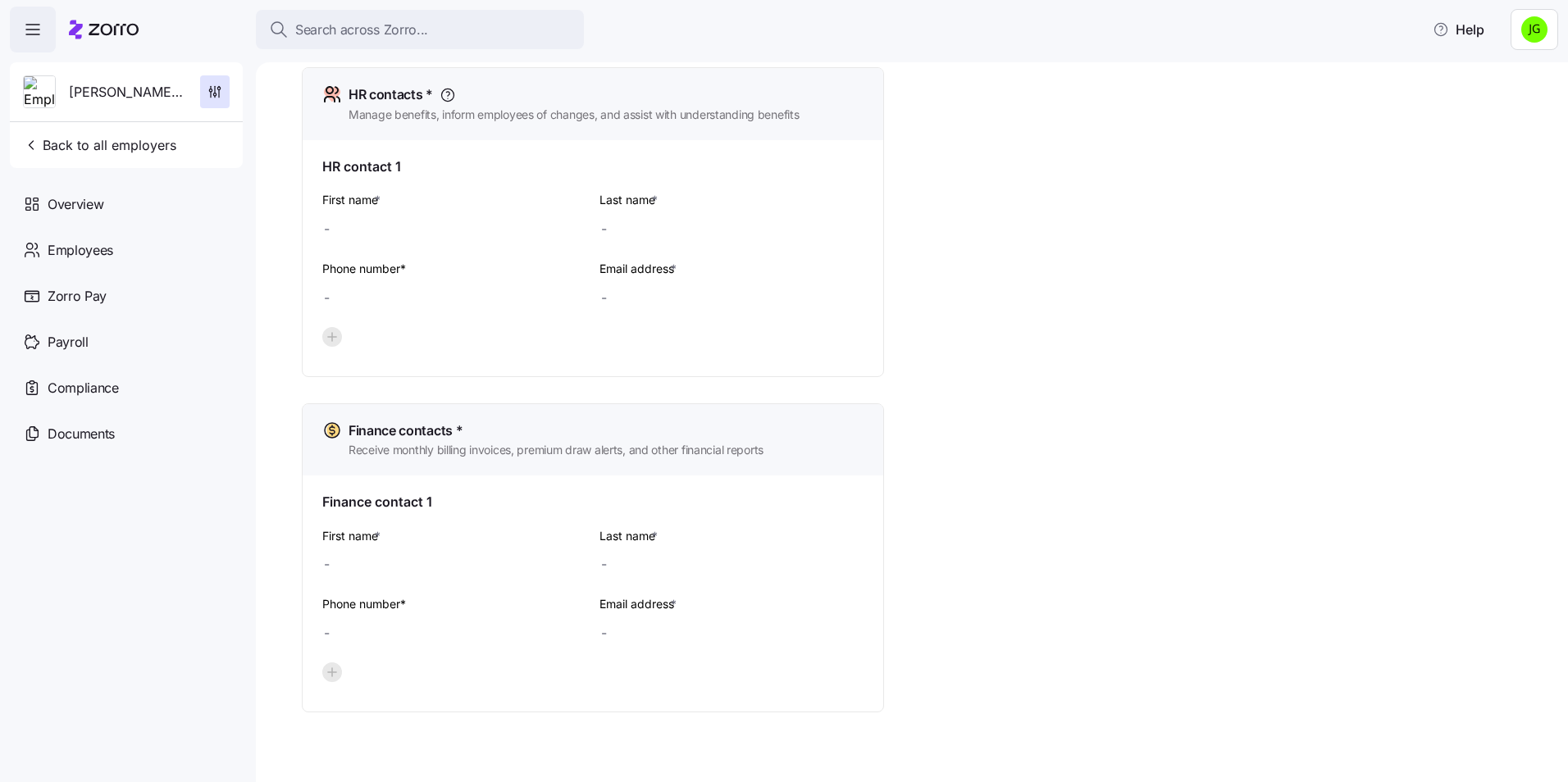
click at [330, 235] on div at bounding box center [455, 228] width 264 height 33
click at [330, 231] on div at bounding box center [455, 228] width 264 height 33
click at [364, 203] on label "First name *" at bounding box center [353, 200] width 61 height 18
click at [364, 212] on input "First name *" at bounding box center [455, 228] width 264 height 33
type input "[PERSON_NAME]"
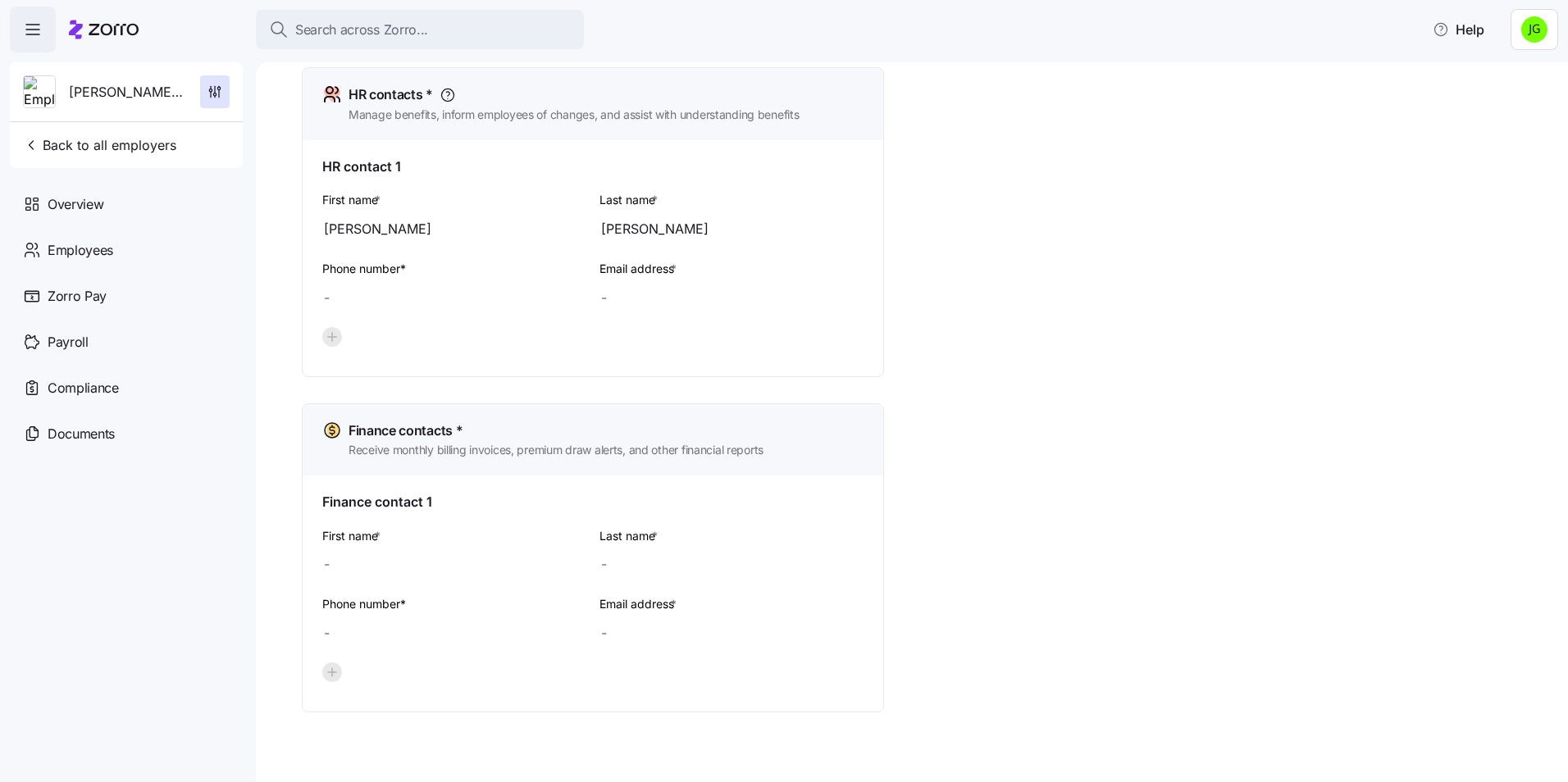
type input "[PERSON_NAME]"
click at [614, 298] on div at bounding box center [732, 298] width 264 height 33
click at [605, 298] on div at bounding box center [732, 298] width 264 height 33
click at [602, 294] on div at bounding box center [732, 298] width 264 height 33
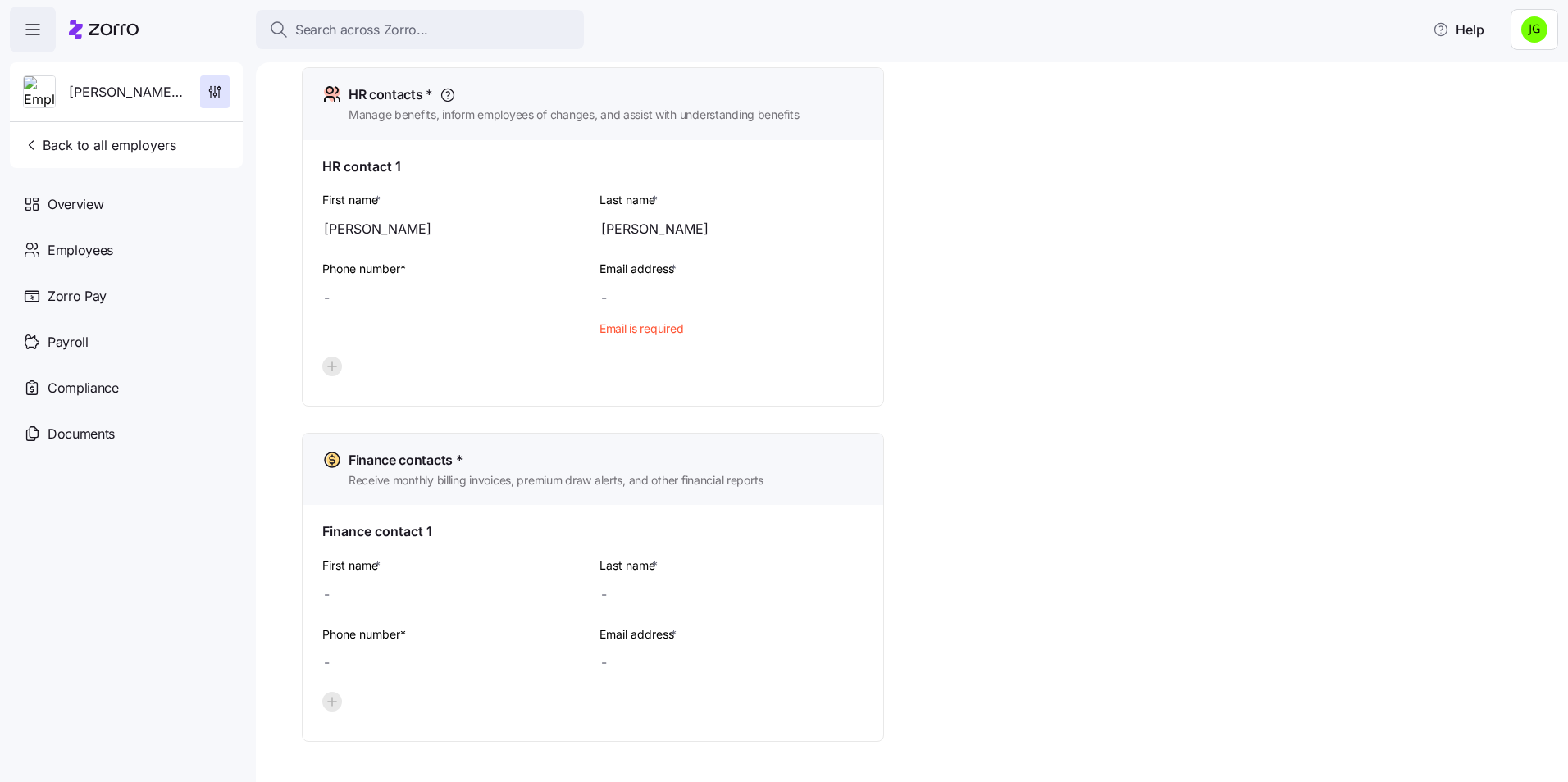
click at [618, 300] on div at bounding box center [732, 298] width 264 height 33
click at [618, 327] on span "Email is required" at bounding box center [642, 329] width 84 height 17
click at [605, 292] on div at bounding box center [732, 298] width 264 height 33
click at [606, 296] on div at bounding box center [732, 298] width 264 height 33
click at [639, 296] on div at bounding box center [732, 298] width 264 height 33
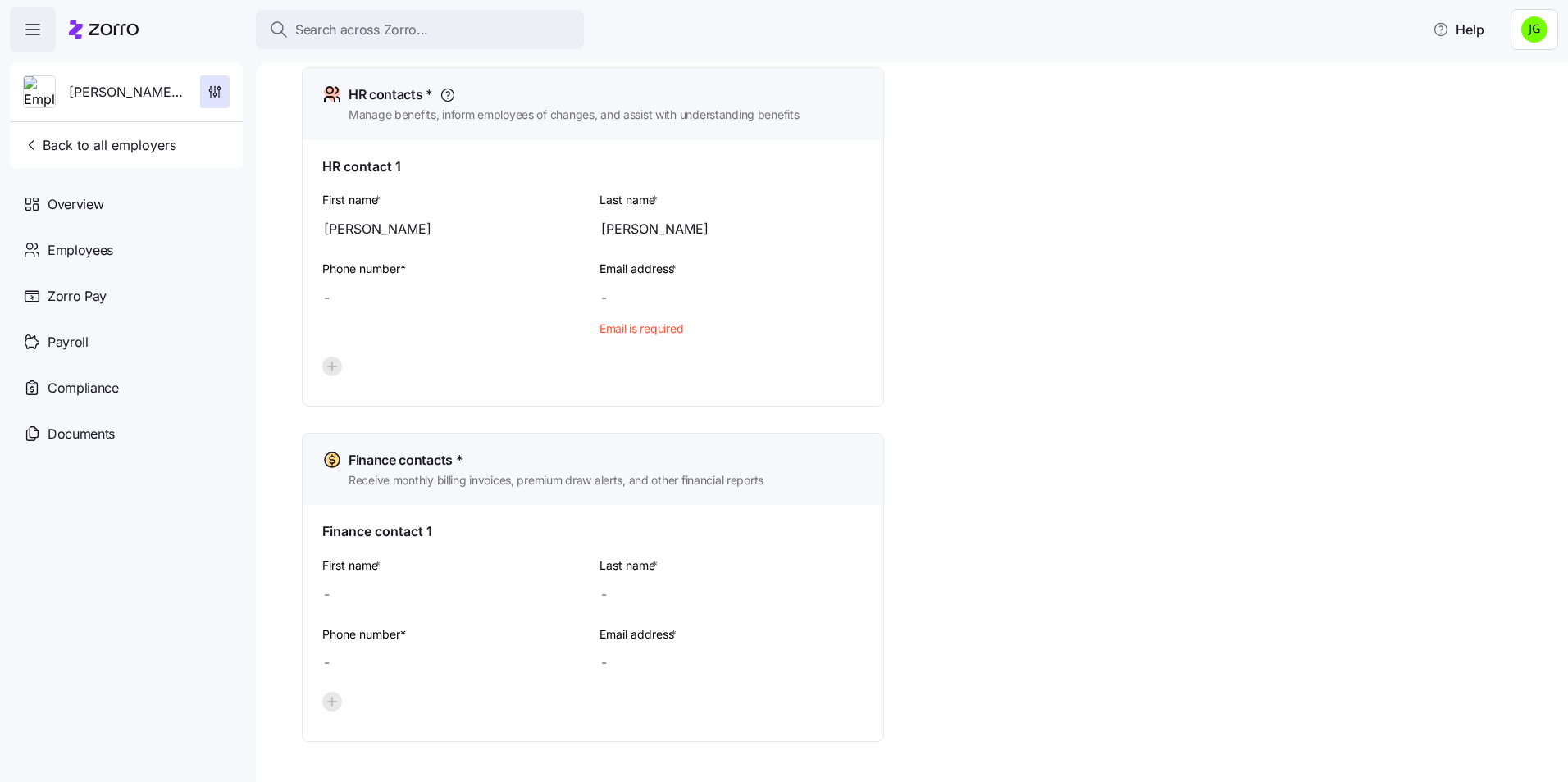
click at [647, 319] on div "Email address * Email is required" at bounding box center [732, 301] width 277 height 99
drag, startPoint x: 647, startPoint y: 319, endPoint x: 617, endPoint y: 294, distance: 39.1
click at [617, 294] on div at bounding box center [732, 298] width 264 height 33
click at [627, 302] on div at bounding box center [732, 298] width 264 height 33
click at [605, 304] on div at bounding box center [732, 298] width 264 height 33
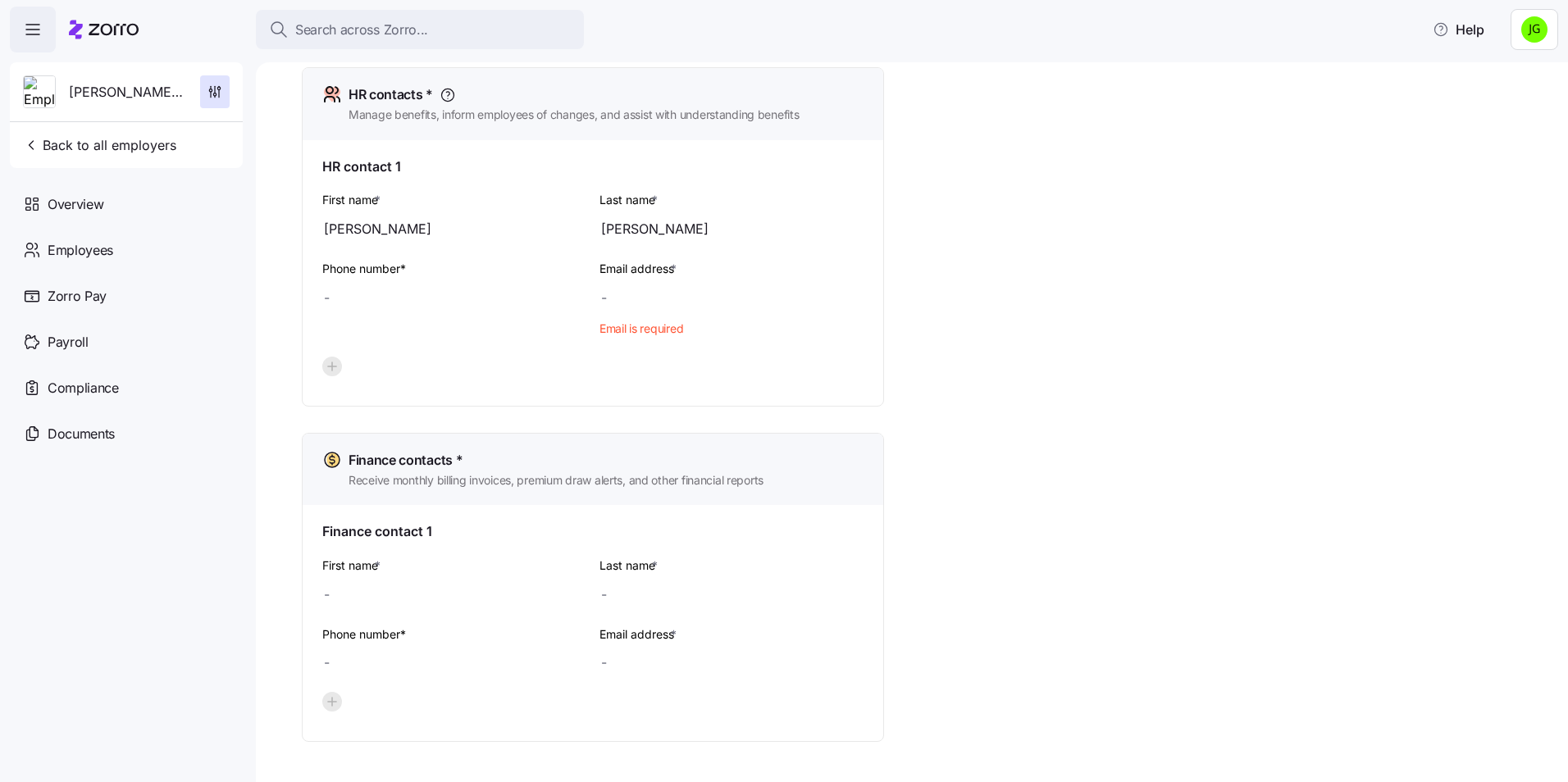
click at [605, 300] on div at bounding box center [732, 298] width 264 height 33
click at [350, 303] on div at bounding box center [455, 298] width 264 height 33
click at [607, 299] on div at bounding box center [732, 298] width 264 height 33
click at [608, 300] on div at bounding box center [732, 298] width 264 height 33
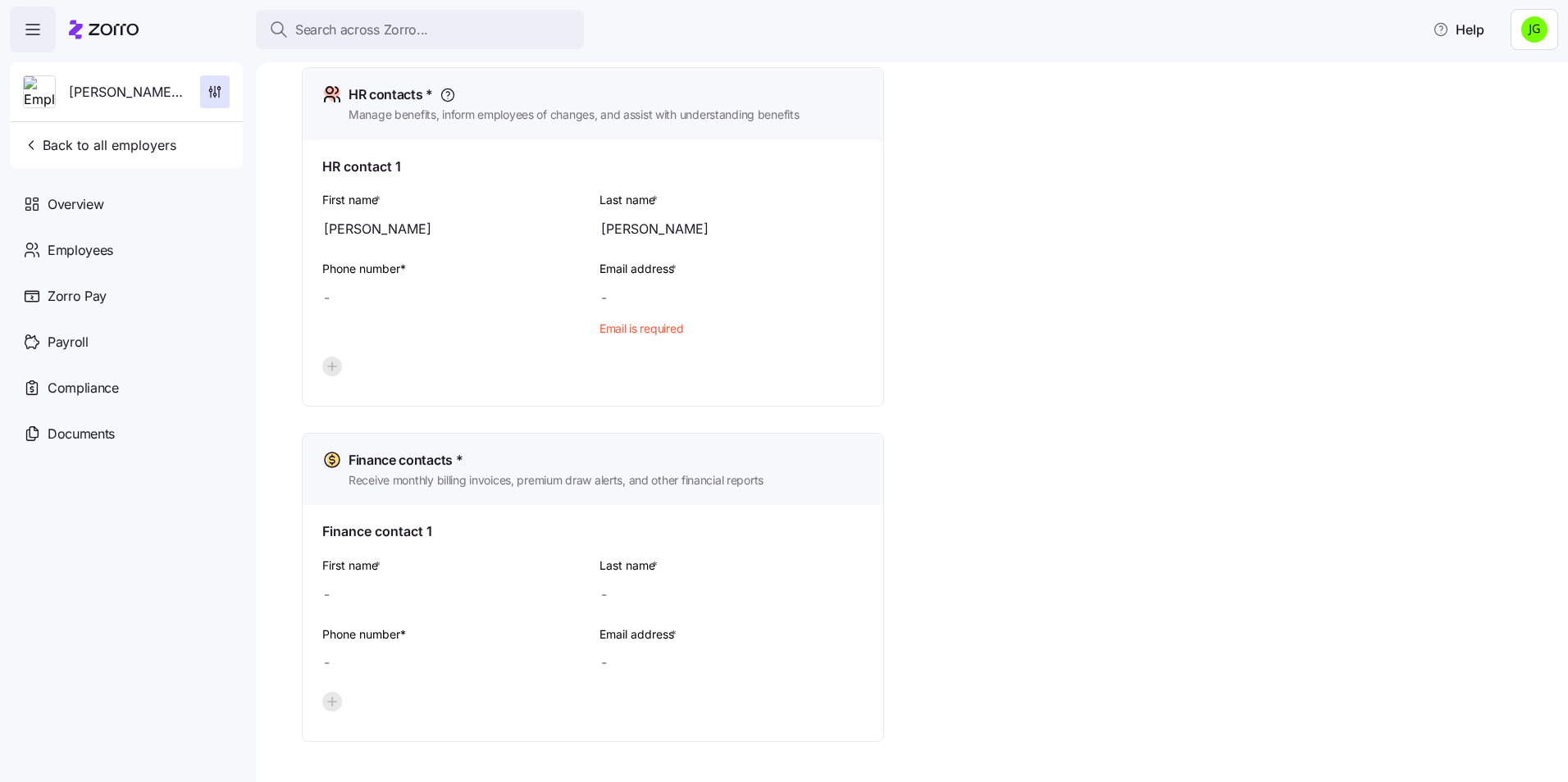
drag, startPoint x: 608, startPoint y: 300, endPoint x: 723, endPoint y: 282, distance: 116.4
click at [723, 282] on div at bounding box center [732, 298] width 264 height 33
click at [624, 302] on div at bounding box center [732, 298] width 264 height 33
click at [632, 335] on span "Email is required" at bounding box center [642, 329] width 84 height 17
click at [694, 324] on div "Email address * Email is required" at bounding box center [732, 301] width 277 height 99
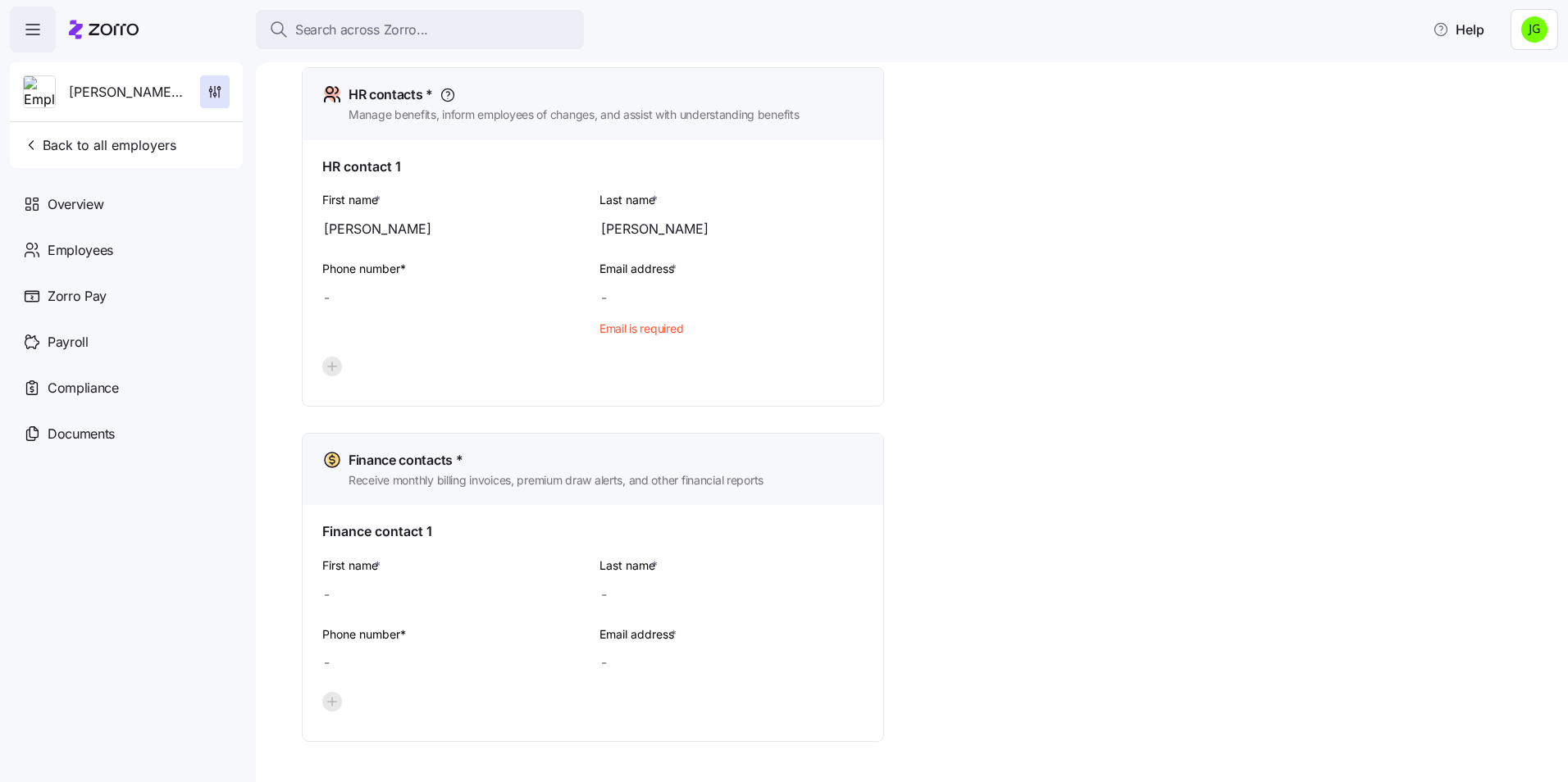
click at [637, 348] on div "Email address * Email is required" at bounding box center [732, 301] width 277 height 99
click at [609, 301] on div at bounding box center [732, 298] width 264 height 33
click at [609, 295] on div at bounding box center [732, 298] width 264 height 33
click at [621, 305] on div at bounding box center [732, 298] width 264 height 33
drag, startPoint x: 595, startPoint y: 289, endPoint x: 599, endPoint y: 304, distance: 15.5
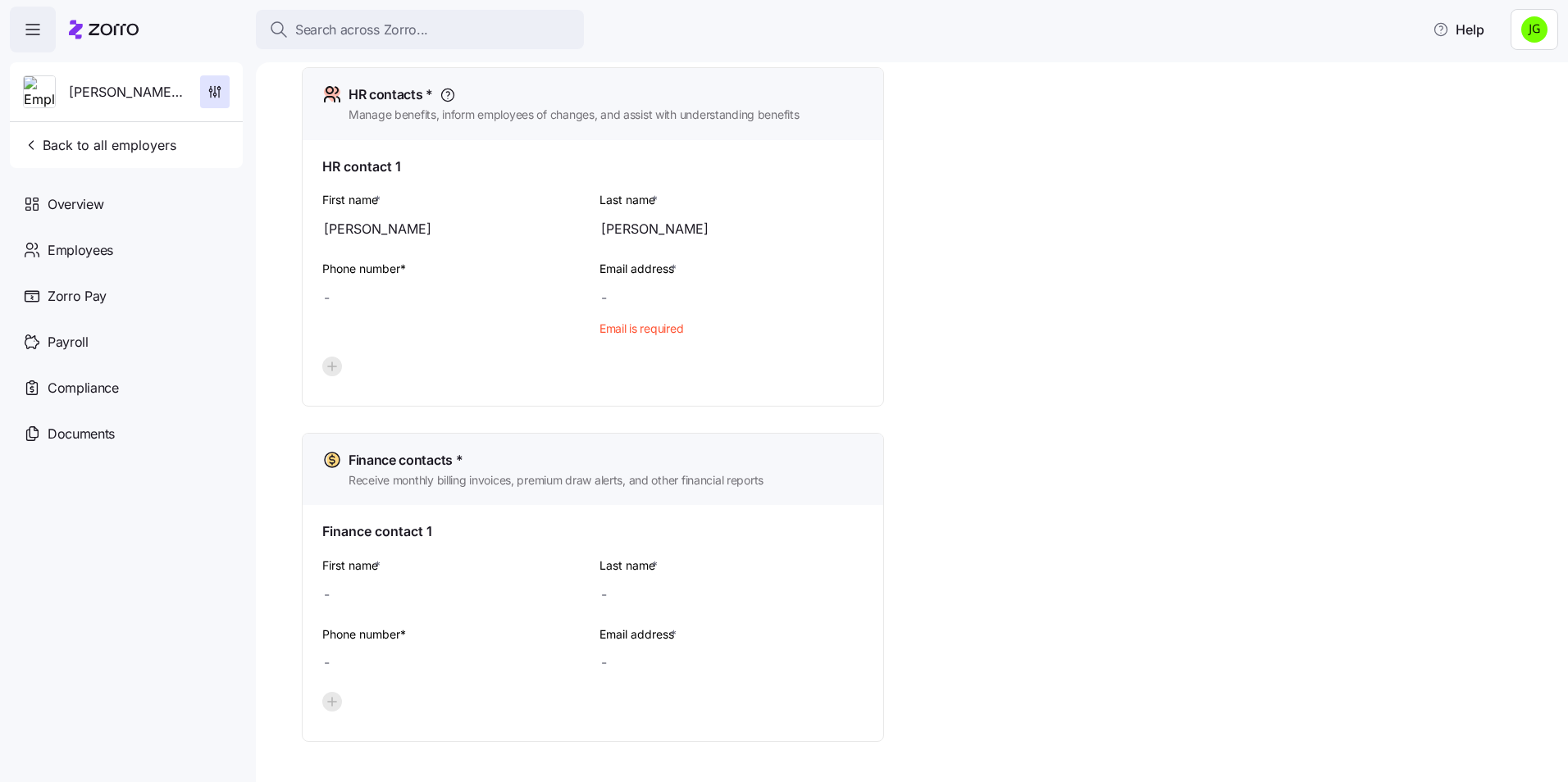
click at [594, 298] on div "Email address * Email is required" at bounding box center [732, 301] width 277 height 99
click at [611, 297] on div at bounding box center [732, 298] width 264 height 33
click at [324, 300] on div at bounding box center [455, 298] width 264 height 33
click at [335, 298] on div at bounding box center [455, 298] width 264 height 33
click at [379, 310] on div at bounding box center [455, 298] width 264 height 33
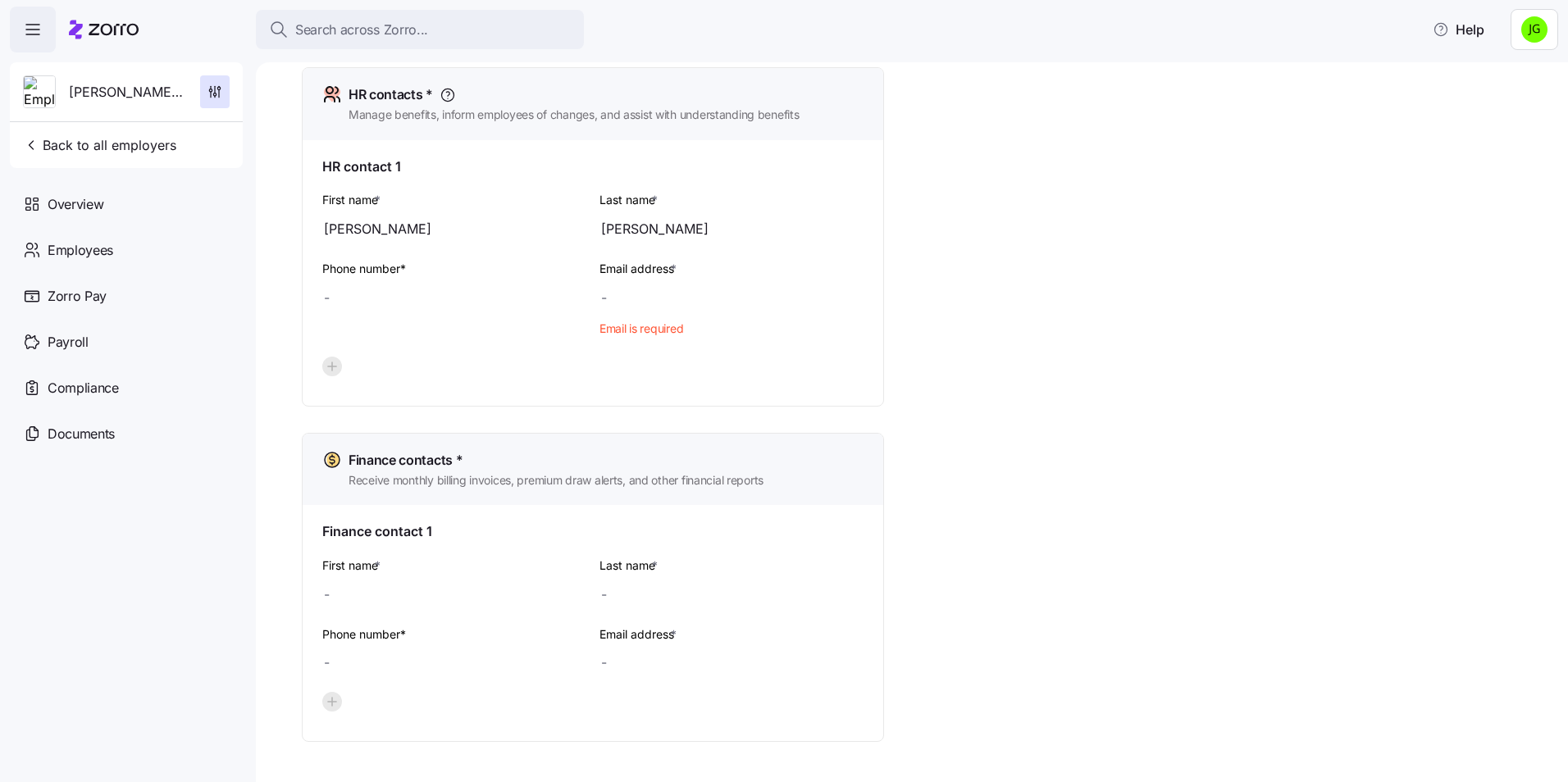
click at [380, 306] on div at bounding box center [455, 298] width 264 height 33
click at [646, 277] on label "Email address *" at bounding box center [640, 269] width 80 height 18
click at [646, 282] on input "Email address *" at bounding box center [732, 298] width 264 height 33
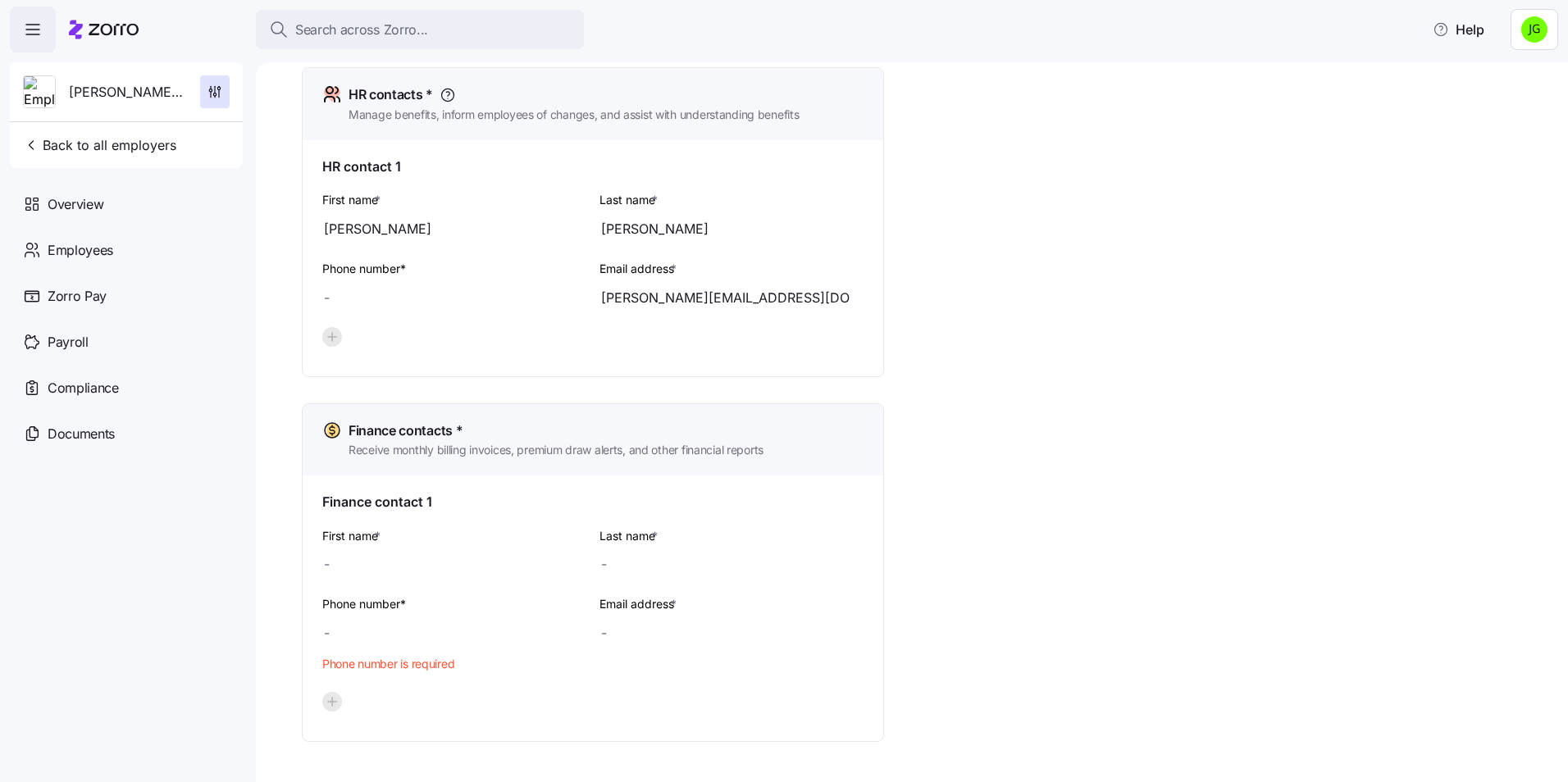
type input "[PERSON_NAME][EMAIL_ADDRESS][DOMAIN_NAME]"
click at [818, 331] on div at bounding box center [593, 337] width 541 height 20
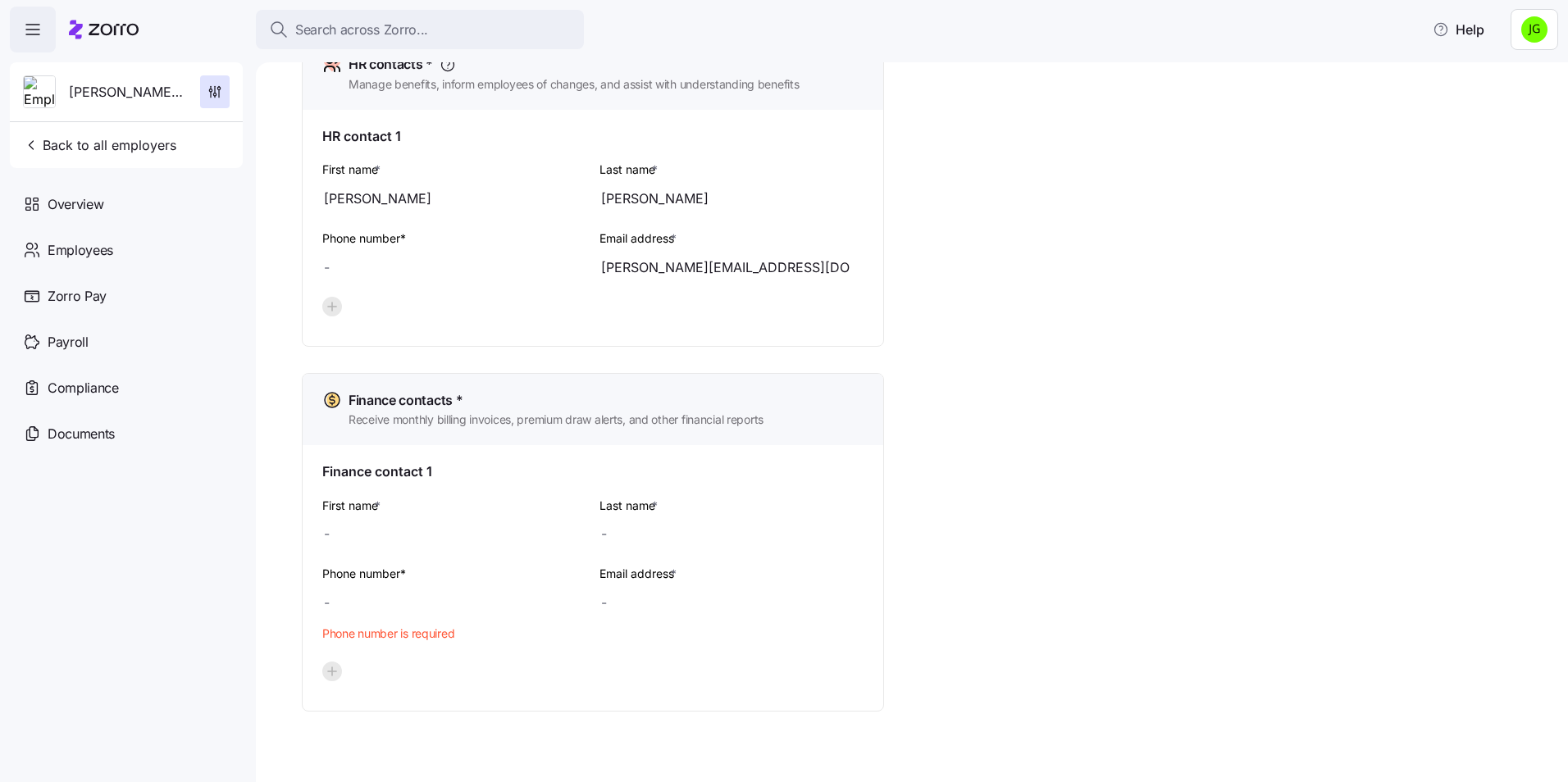
scroll to position [796, 0]
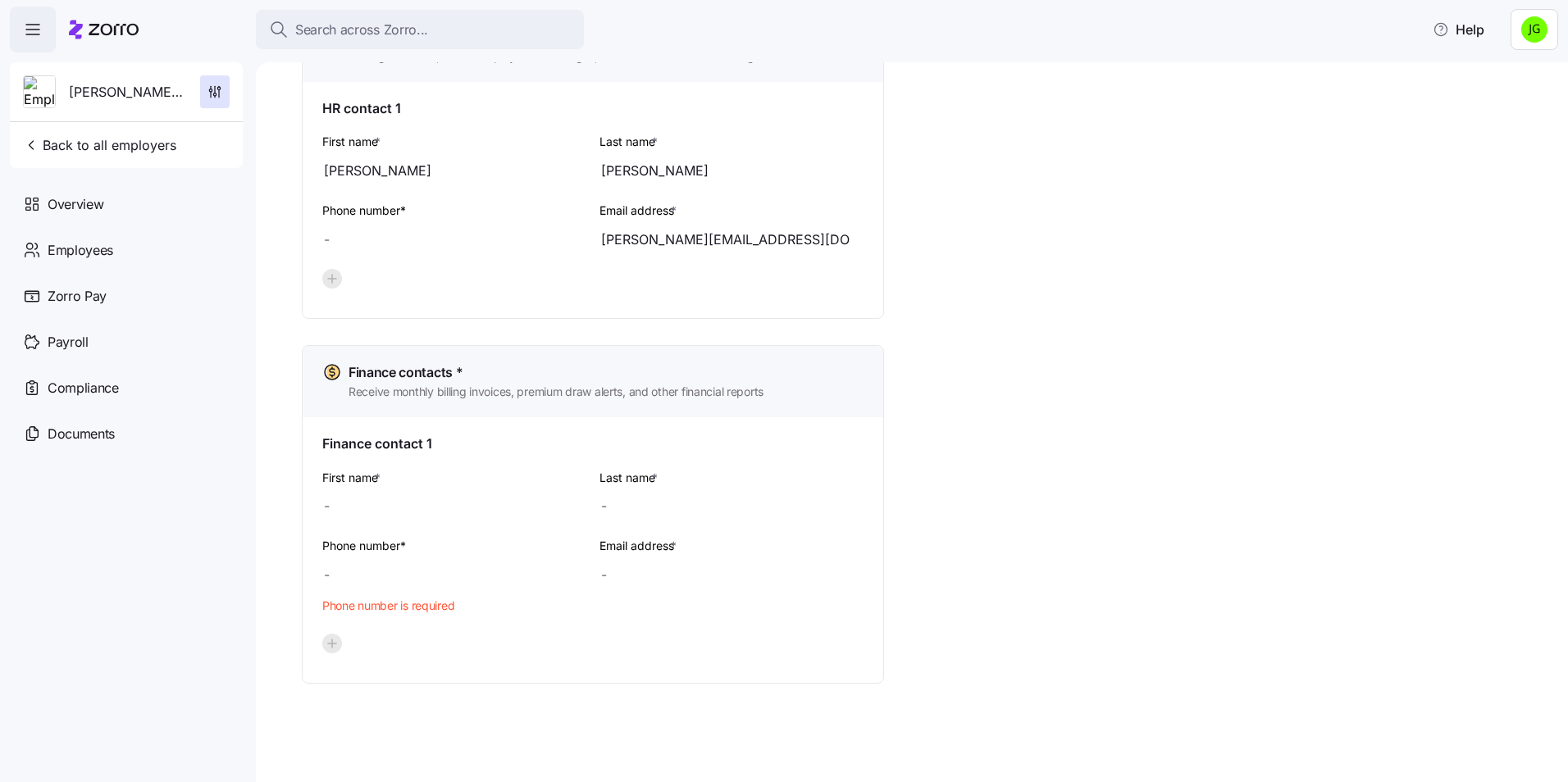
click at [327, 505] on div at bounding box center [455, 506] width 264 height 33
type input "[PERSON_NAME]"
type input "[PERSON_NAME][EMAIL_ADDRESS][DOMAIN_NAME]"
click at [817, 626] on div "Email address * [PERSON_NAME][EMAIL_ADDRESS][DOMAIN_NAME]" at bounding box center [732, 578] width 277 height 99
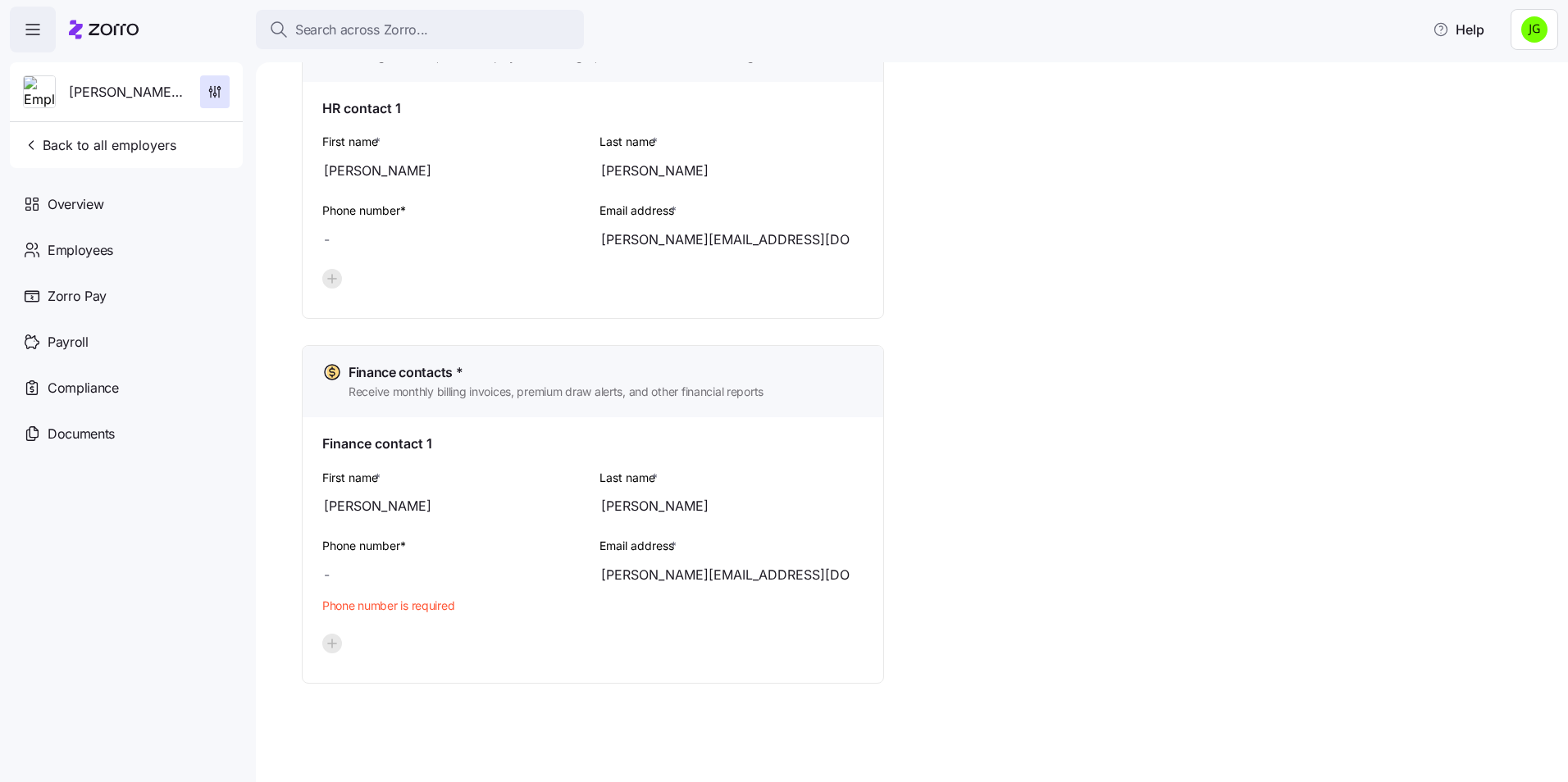
click at [877, 474] on div "Finance contact 1 First name * [PERSON_NAME] Last name * [PERSON_NAME] Phone nu…" at bounding box center [592, 550] width 580 height 266
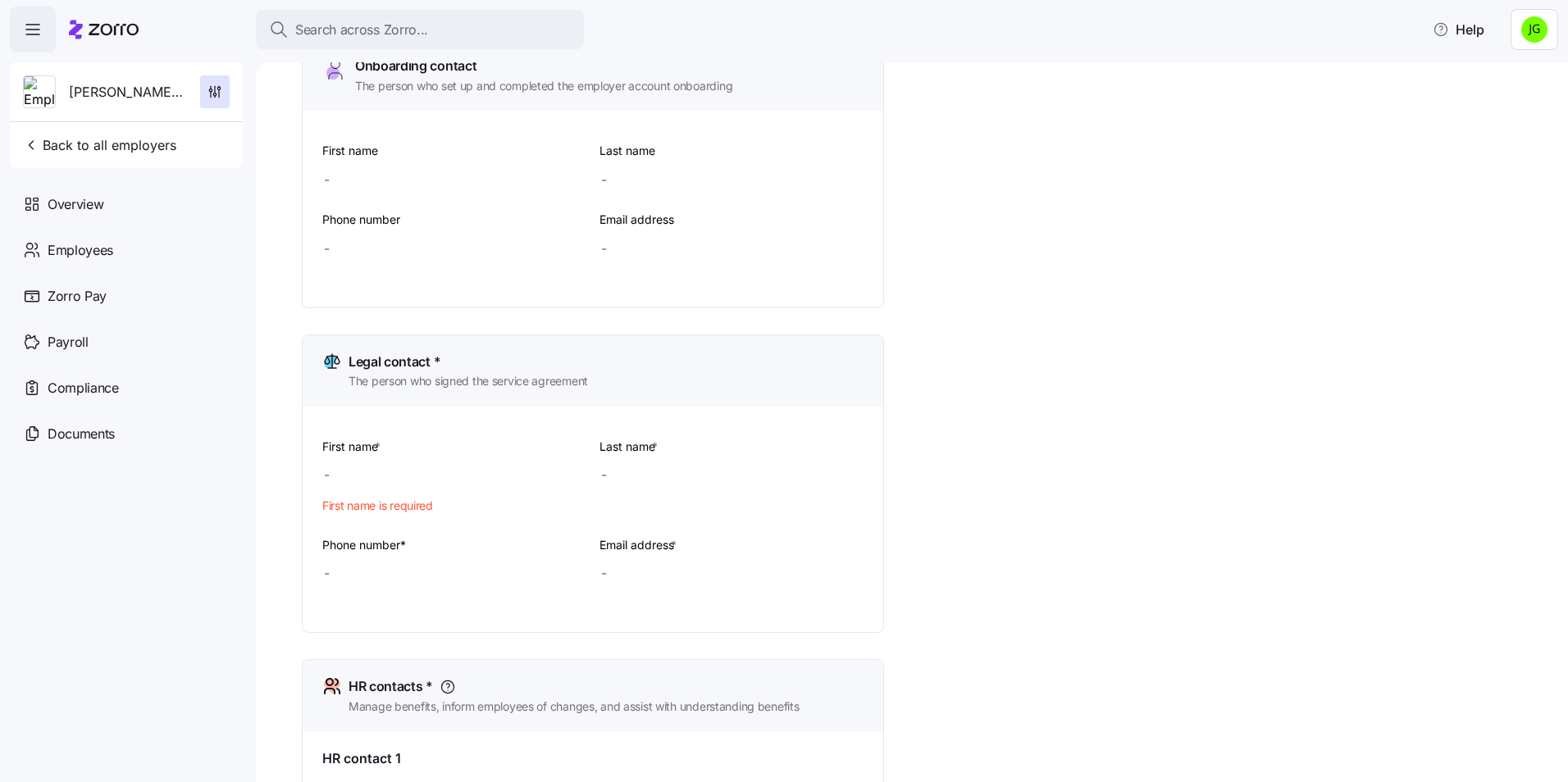
scroll to position [140, 0]
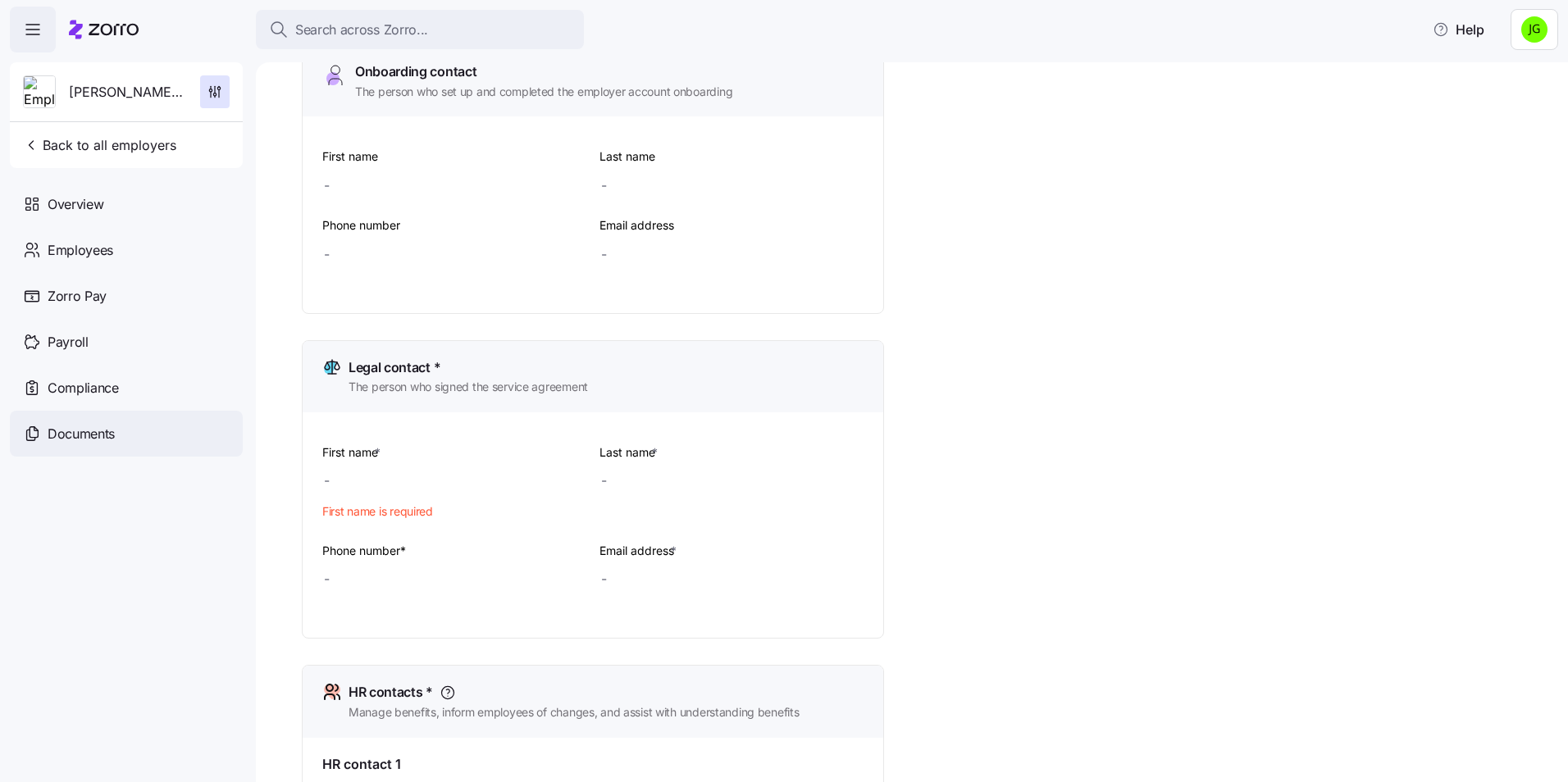
click at [98, 438] on span "Documents" at bounding box center [81, 434] width 67 height 20
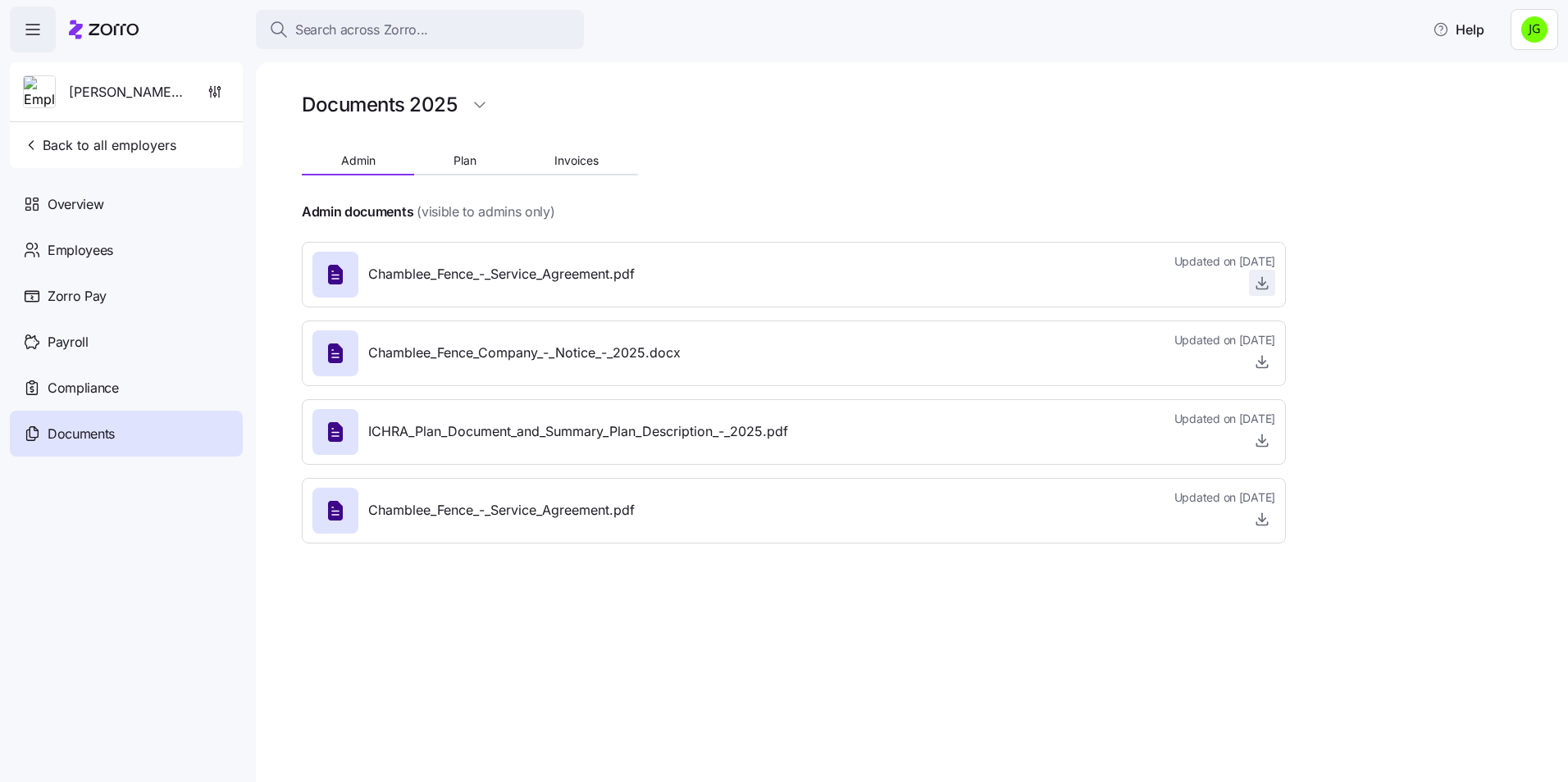
click at [1262, 288] on icon "button" at bounding box center [1263, 283] width 17 height 17
click at [219, 86] on icon "button" at bounding box center [215, 92] width 17 height 17
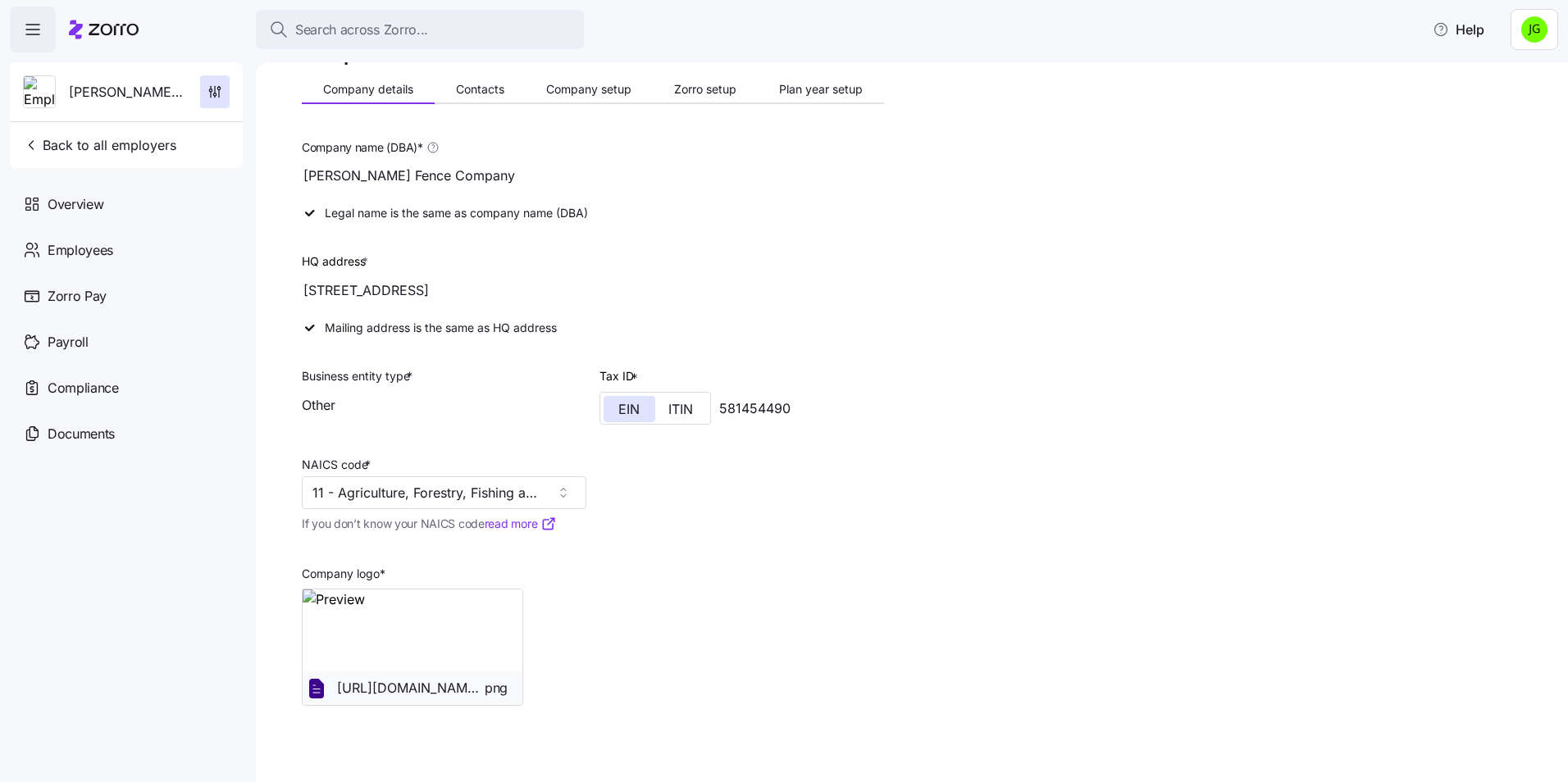
scroll to position [70, 0]
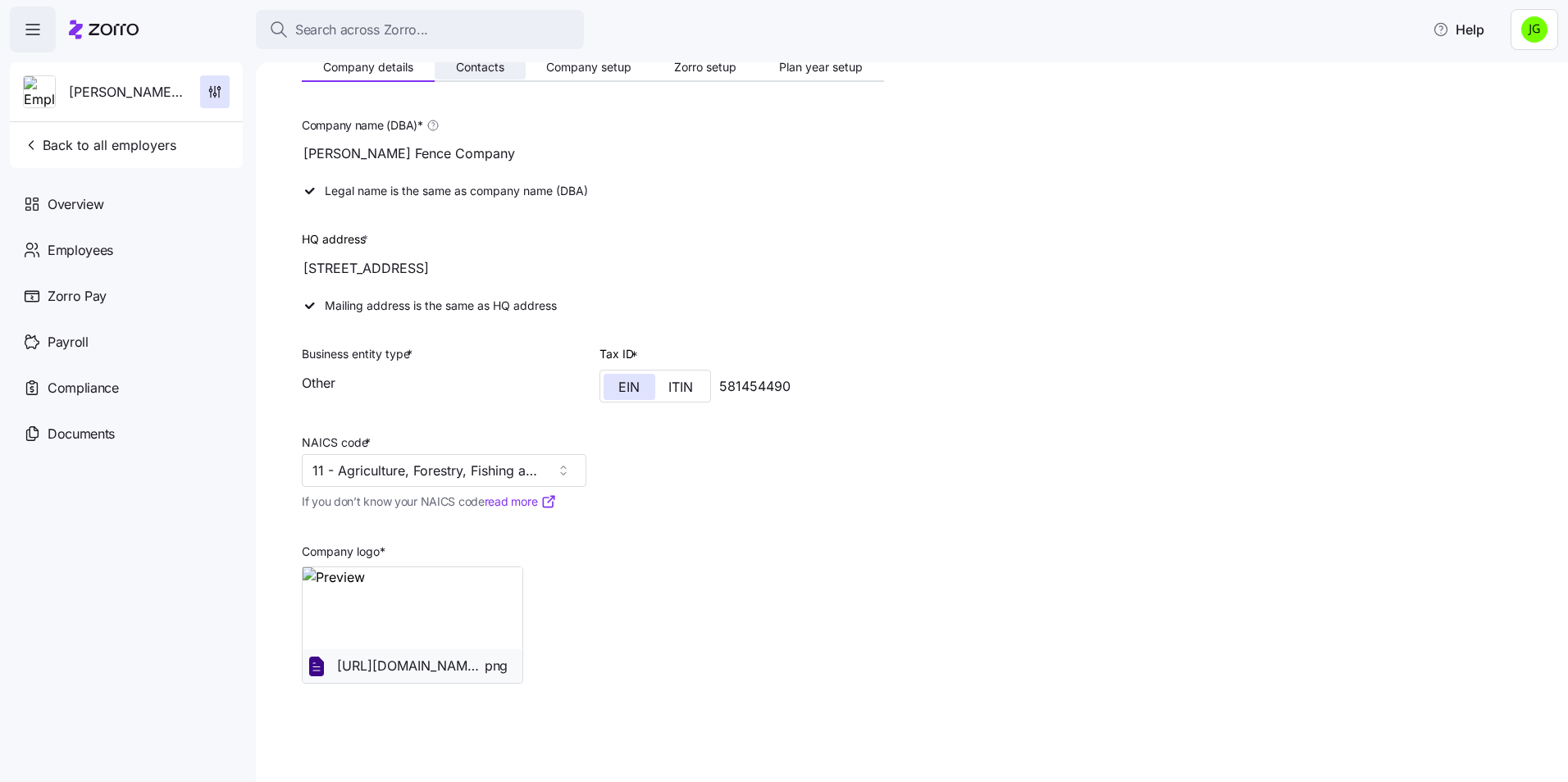
click at [497, 65] on span "Contacts" at bounding box center [480, 67] width 48 height 11
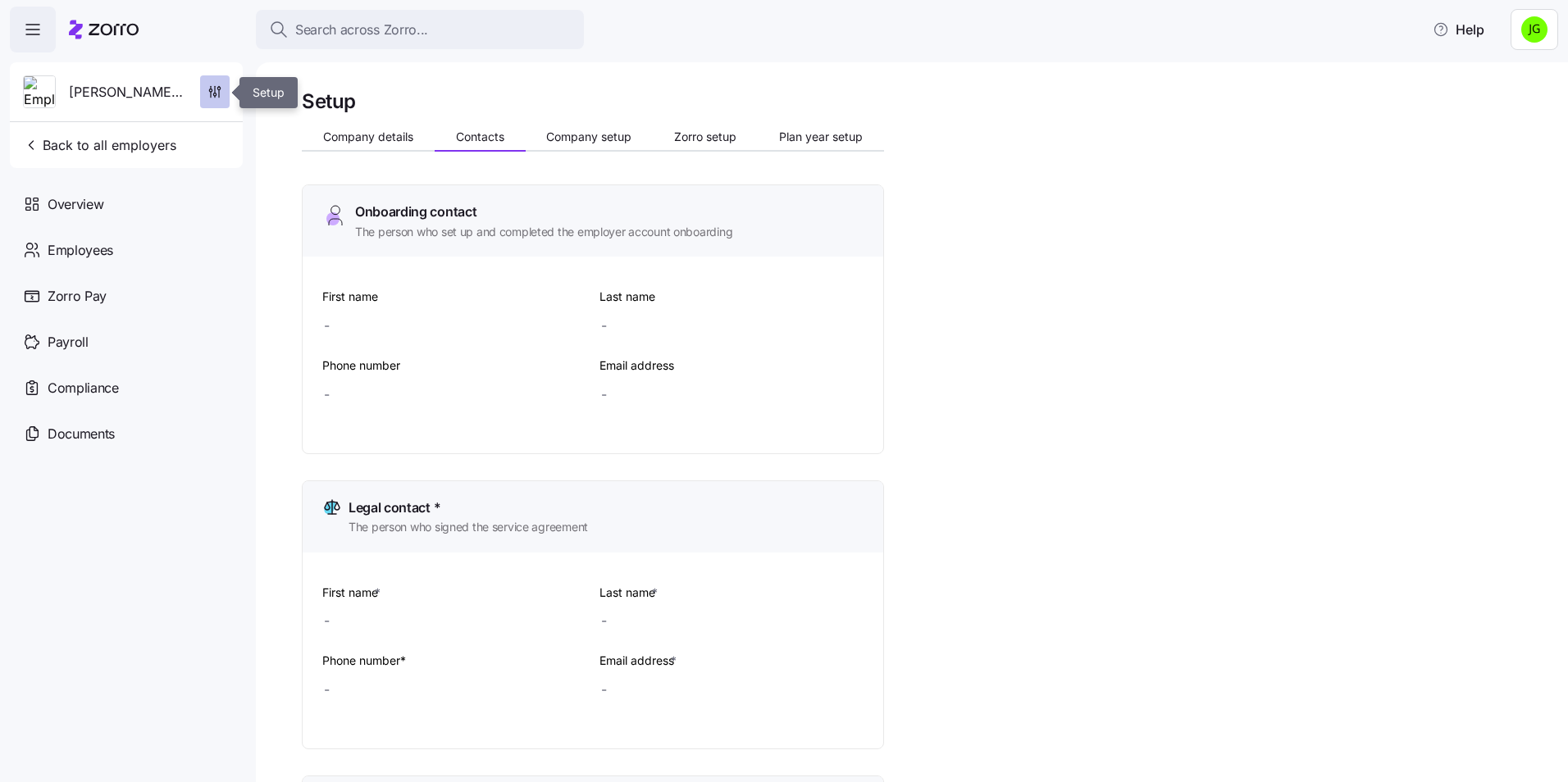
click at [219, 87] on icon "button" at bounding box center [215, 92] width 17 height 17
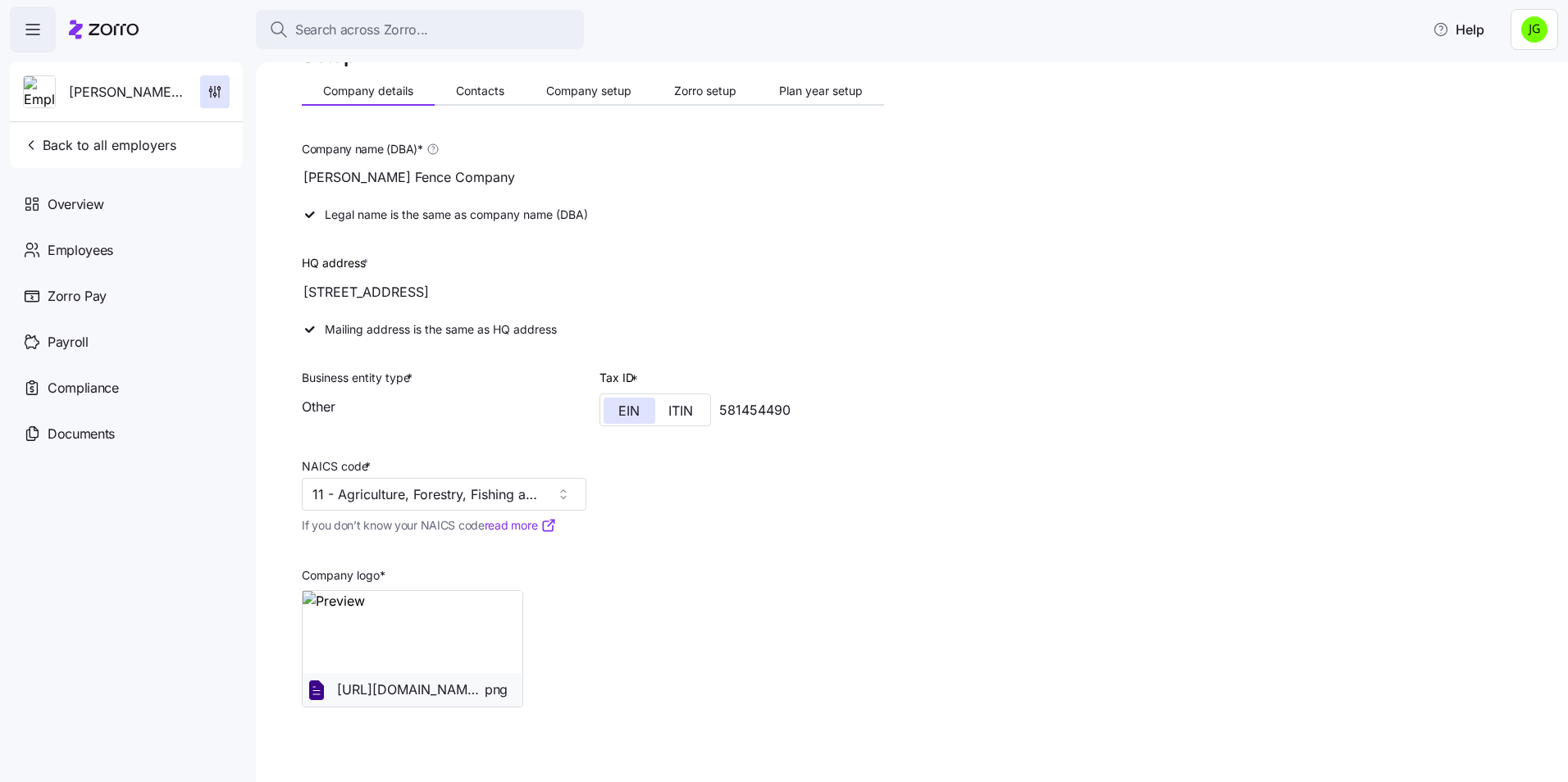
scroll to position [70, 0]
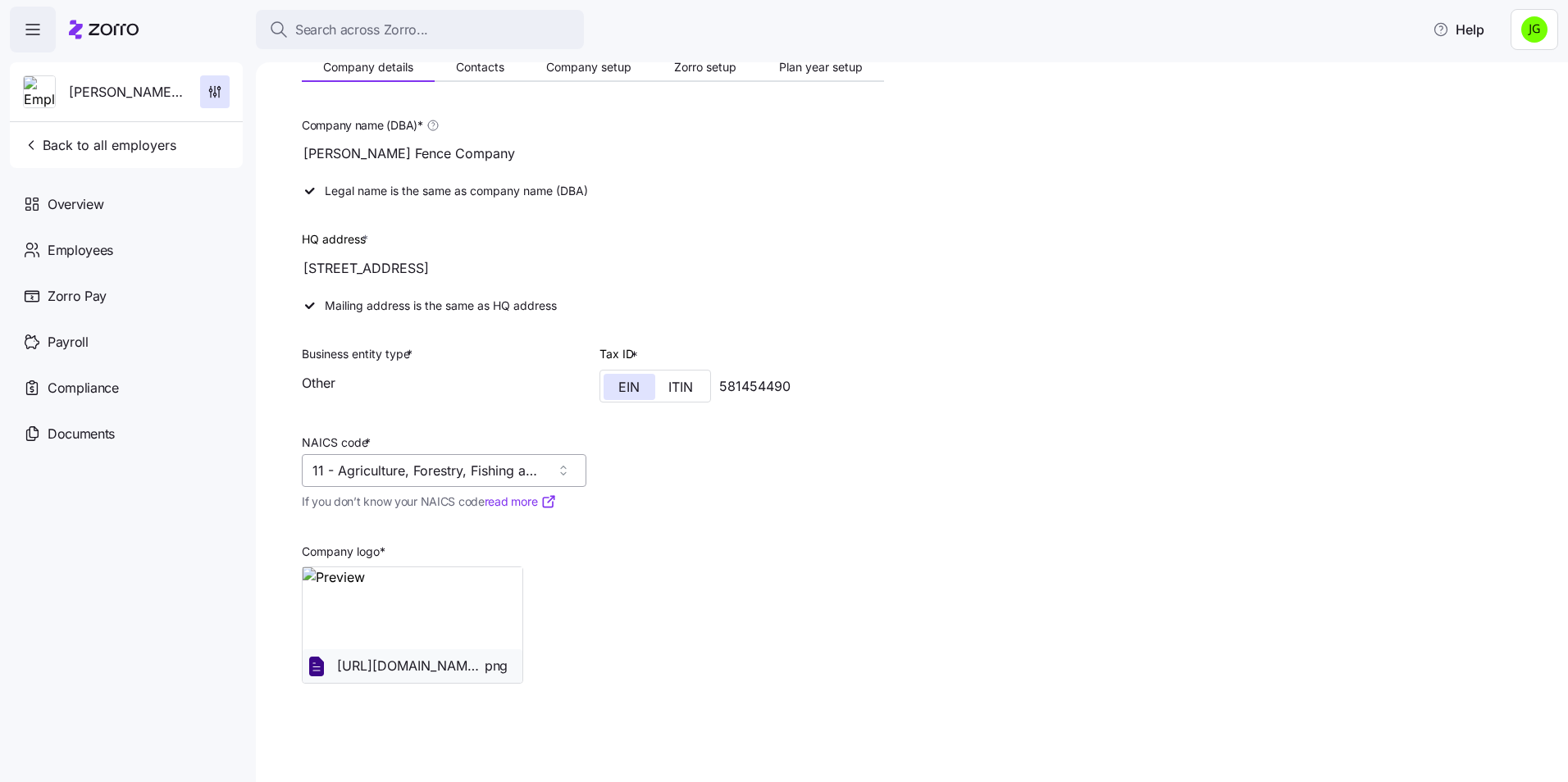
click at [333, 480] on input "11 - Agriculture, Forestry, Fishing and Hunting" at bounding box center [445, 471] width 285 height 33
click at [341, 476] on input "11 - Agriculture, Forestry, Fishing and Hunting" at bounding box center [445, 471] width 285 height 33
click at [566, 471] on input "11 - Agriculture, Forestry, Fishing and Hunting" at bounding box center [445, 471] width 285 height 33
click at [560, 471] on input "11 - Agriculture, Forestry, Fishing and Hunting" at bounding box center [445, 471] width 285 height 33
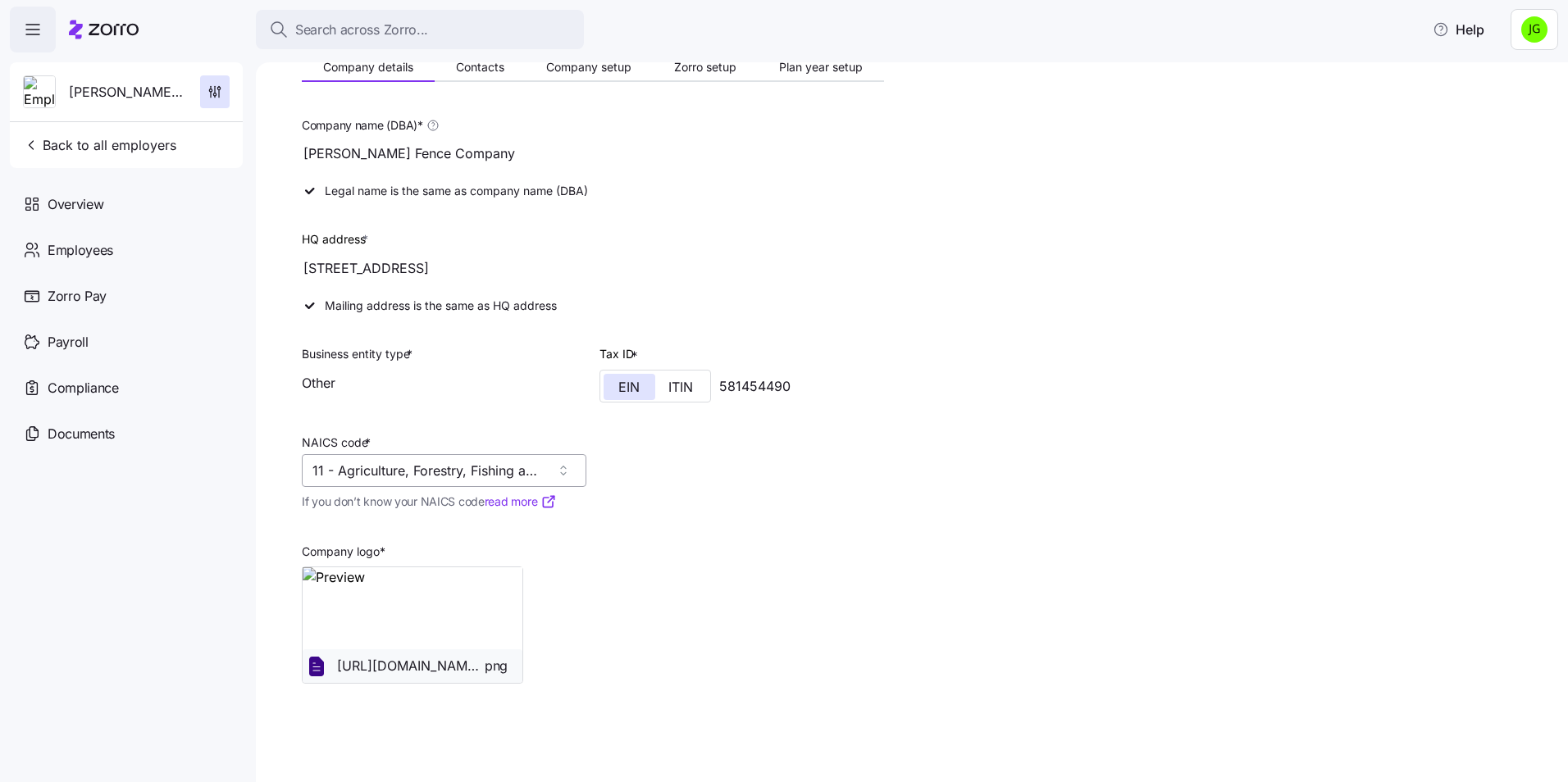
drag, startPoint x: 560, startPoint y: 471, endPoint x: 490, endPoint y: 471, distance: 70.0
click at [490, 471] on input "11 - Agriculture, Forestry, Fishing and Hunting" at bounding box center [445, 471] width 285 height 33
click at [330, 475] on input "11 - Agriculture, Forestry, Fishing and Hunting" at bounding box center [445, 471] width 285 height 33
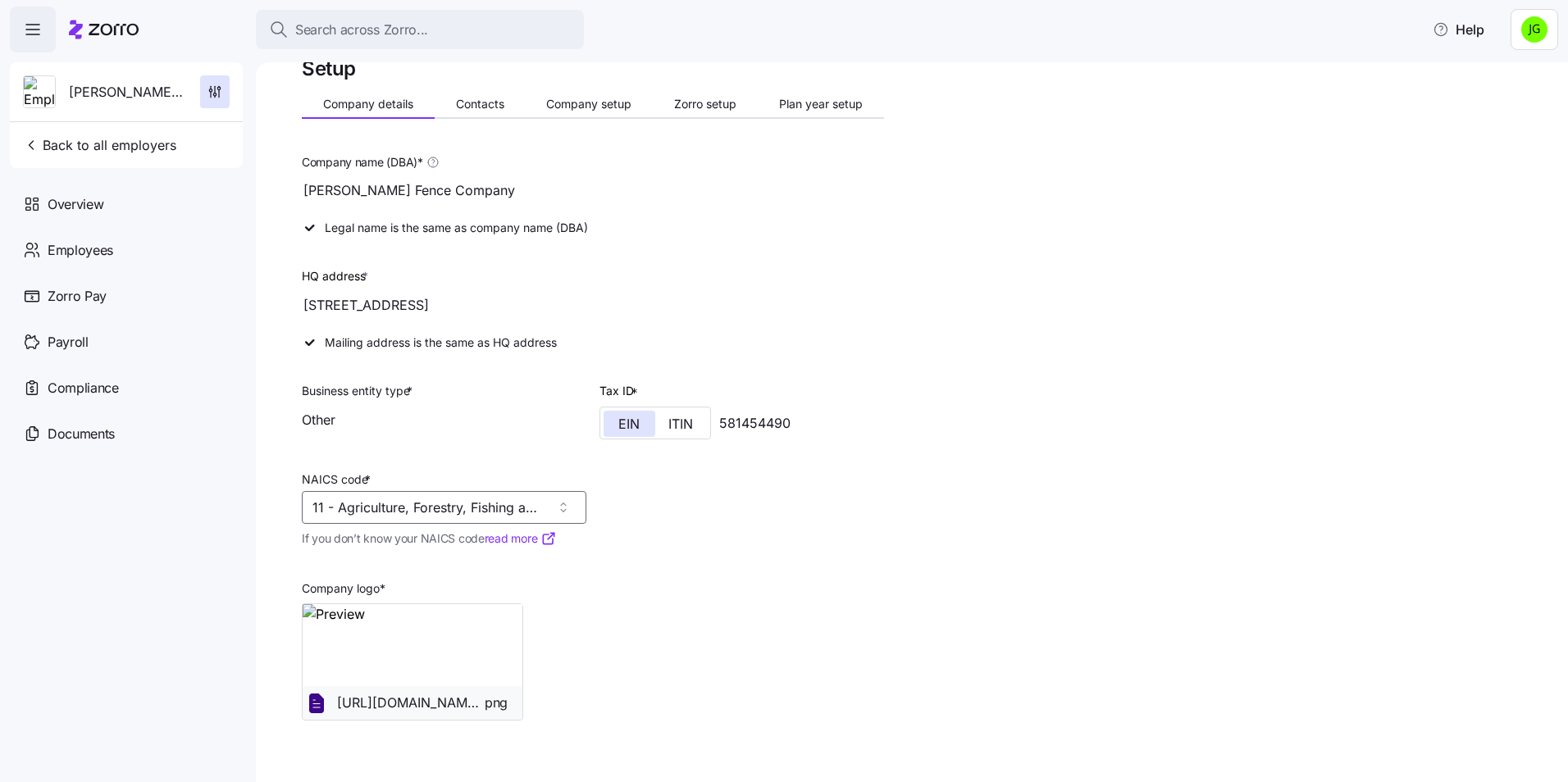
scroll to position [0, 0]
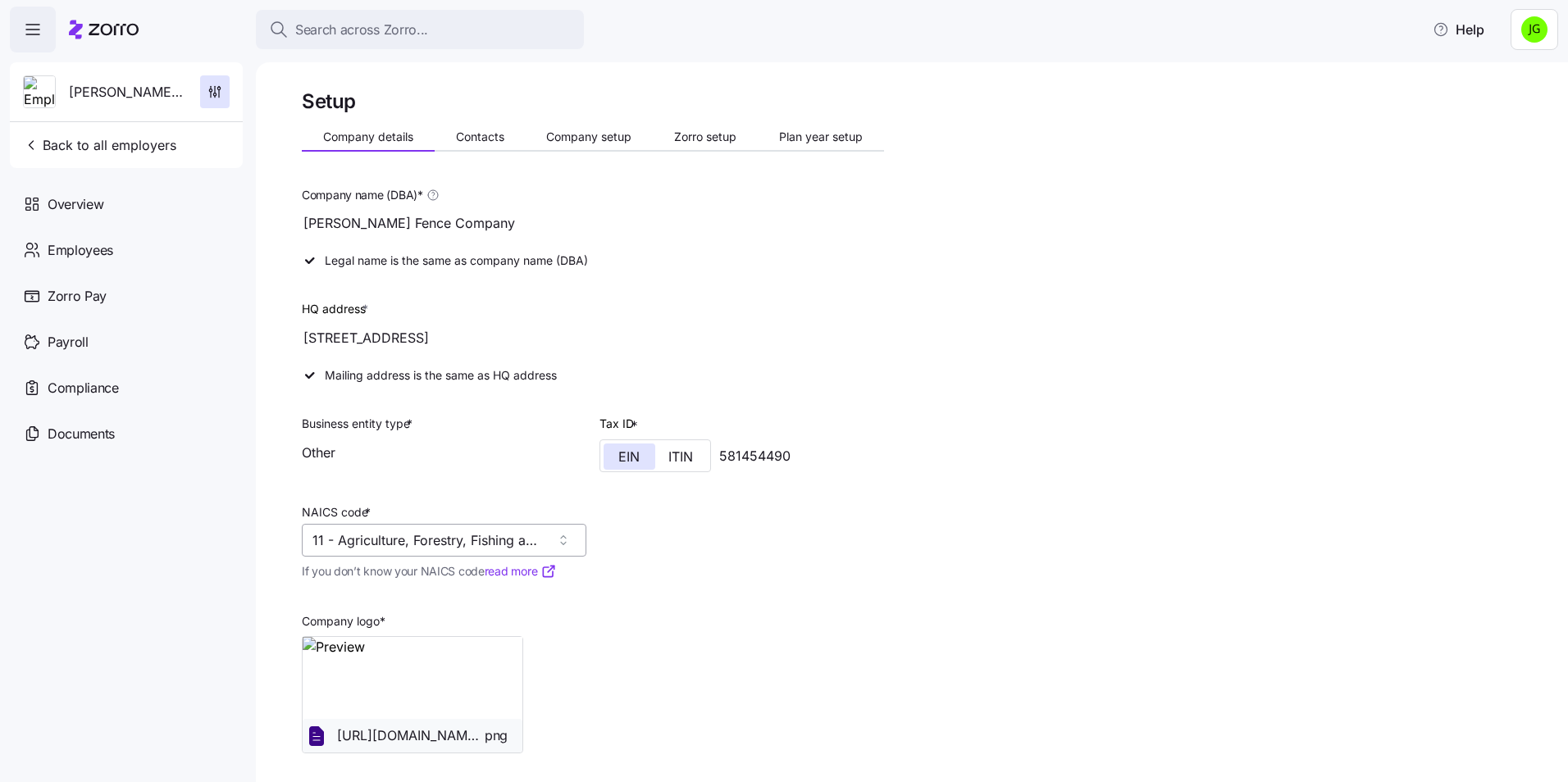
click at [564, 542] on input "11 - Agriculture, Forestry, Fishing and Hunting" at bounding box center [445, 540] width 285 height 33
click at [406, 541] on input "11 - Agriculture, Forestry, Fishing and Hunting" at bounding box center [445, 540] width 285 height 33
click at [927, 358] on div "Setup Company details Contacts Company setup Zorro setup Plan year setup Compan…" at bounding box center [924, 460] width 1243 height 744
